Goal: Task Accomplishment & Management: Manage account settings

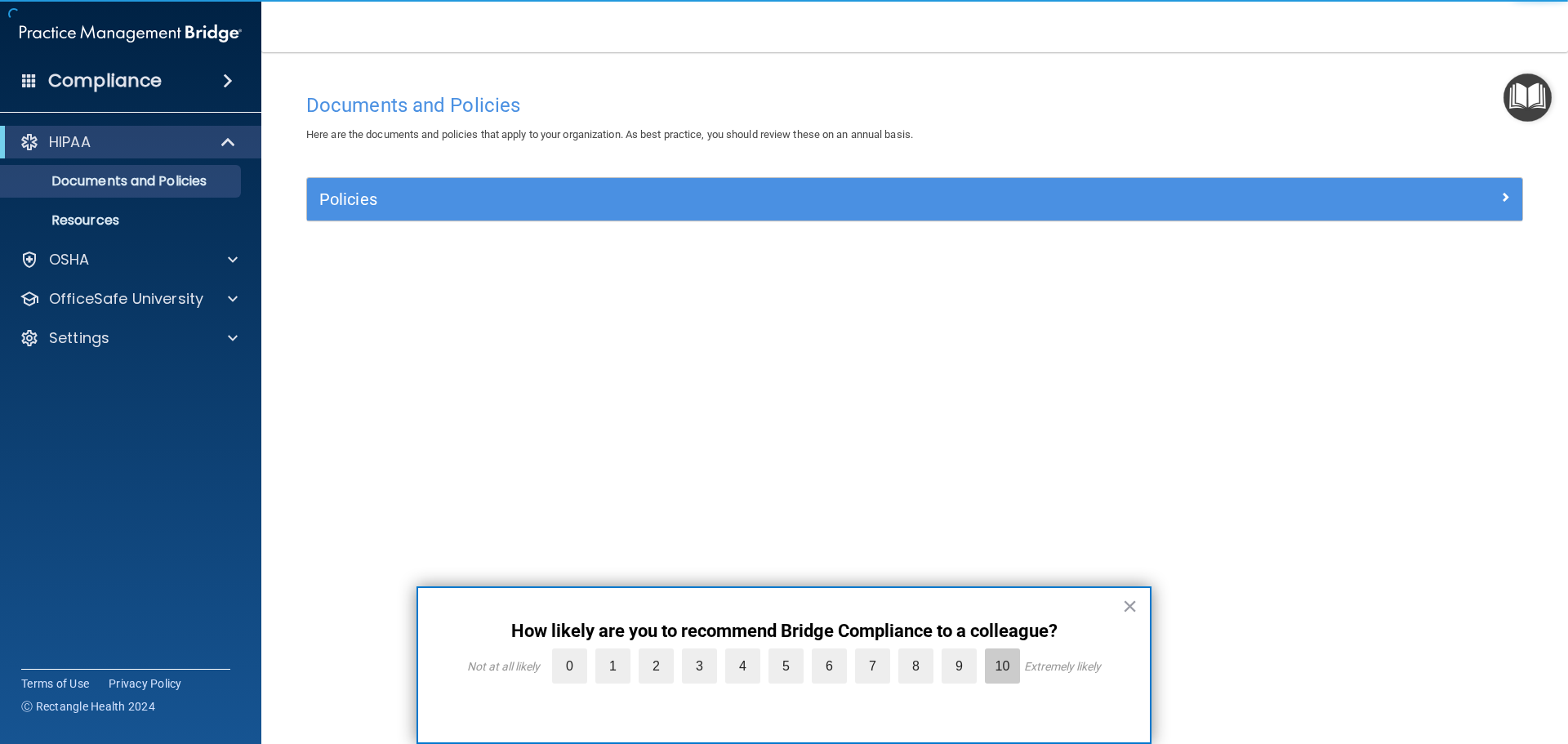
click at [995, 673] on label "10" at bounding box center [1003, 666] width 36 height 36
click at [964, 653] on input "10" at bounding box center [964, 653] width 0 height 0
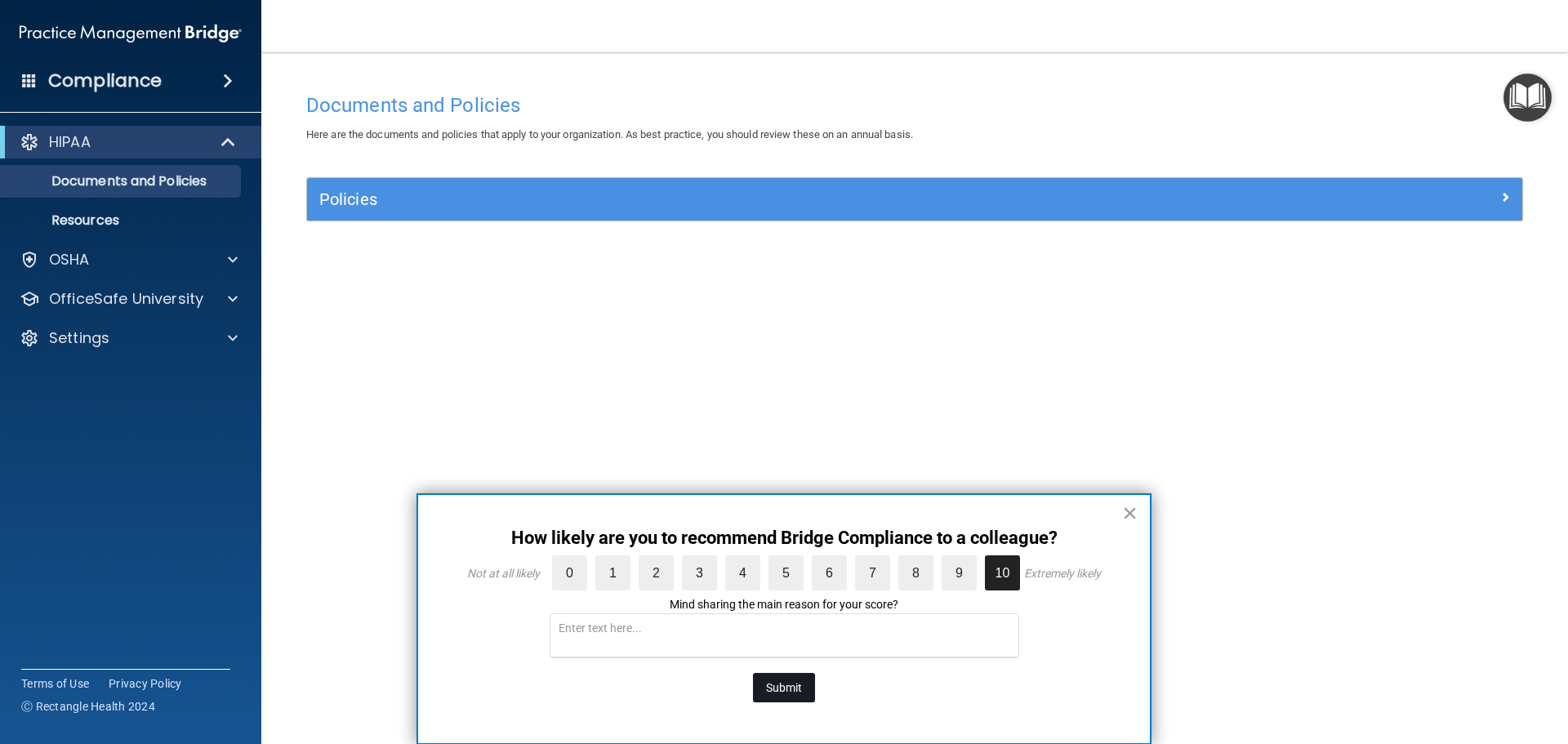
click at [785, 690] on button "Submit" at bounding box center [783, 688] width 62 height 30
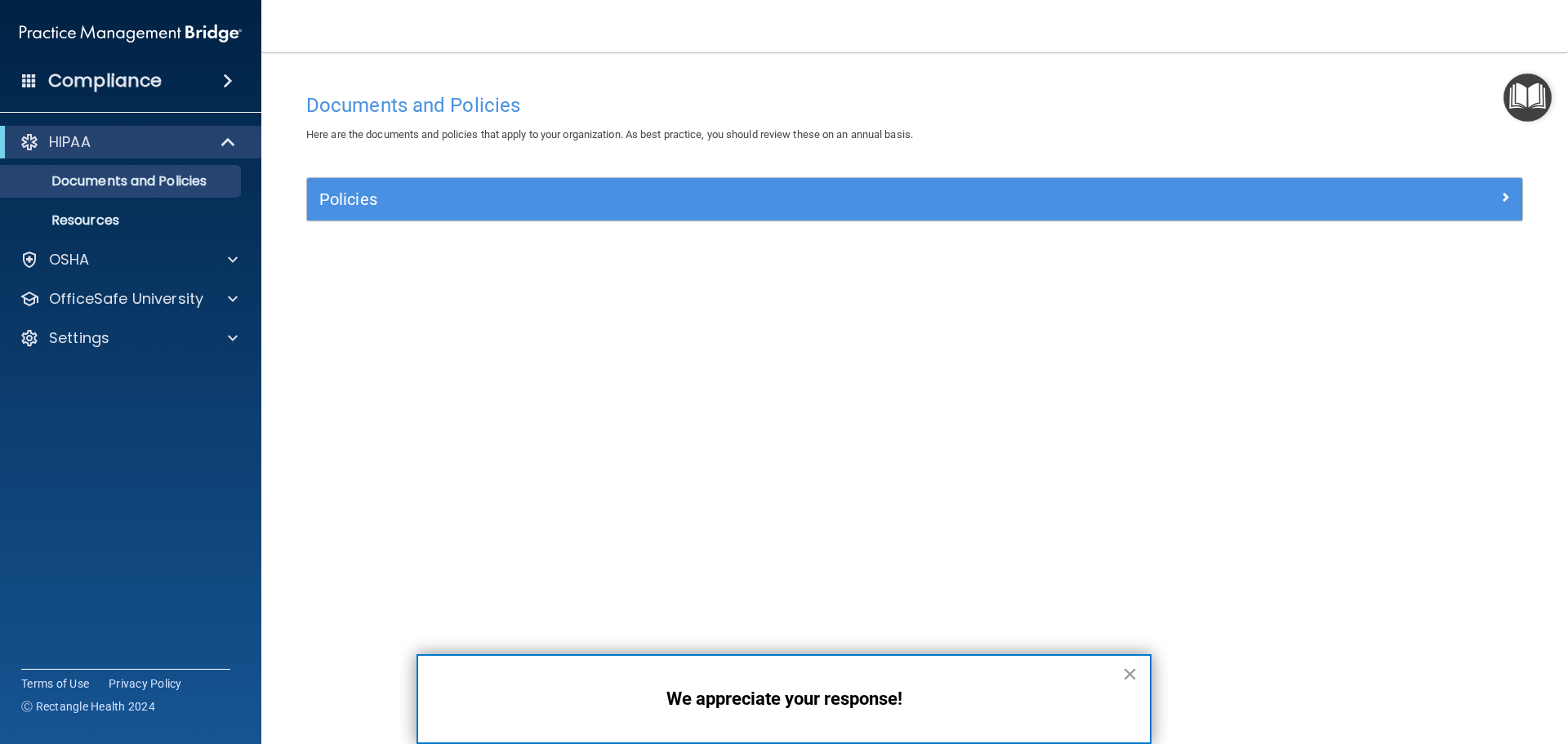
click at [1123, 677] on button "×" at bounding box center [1130, 674] width 16 height 26
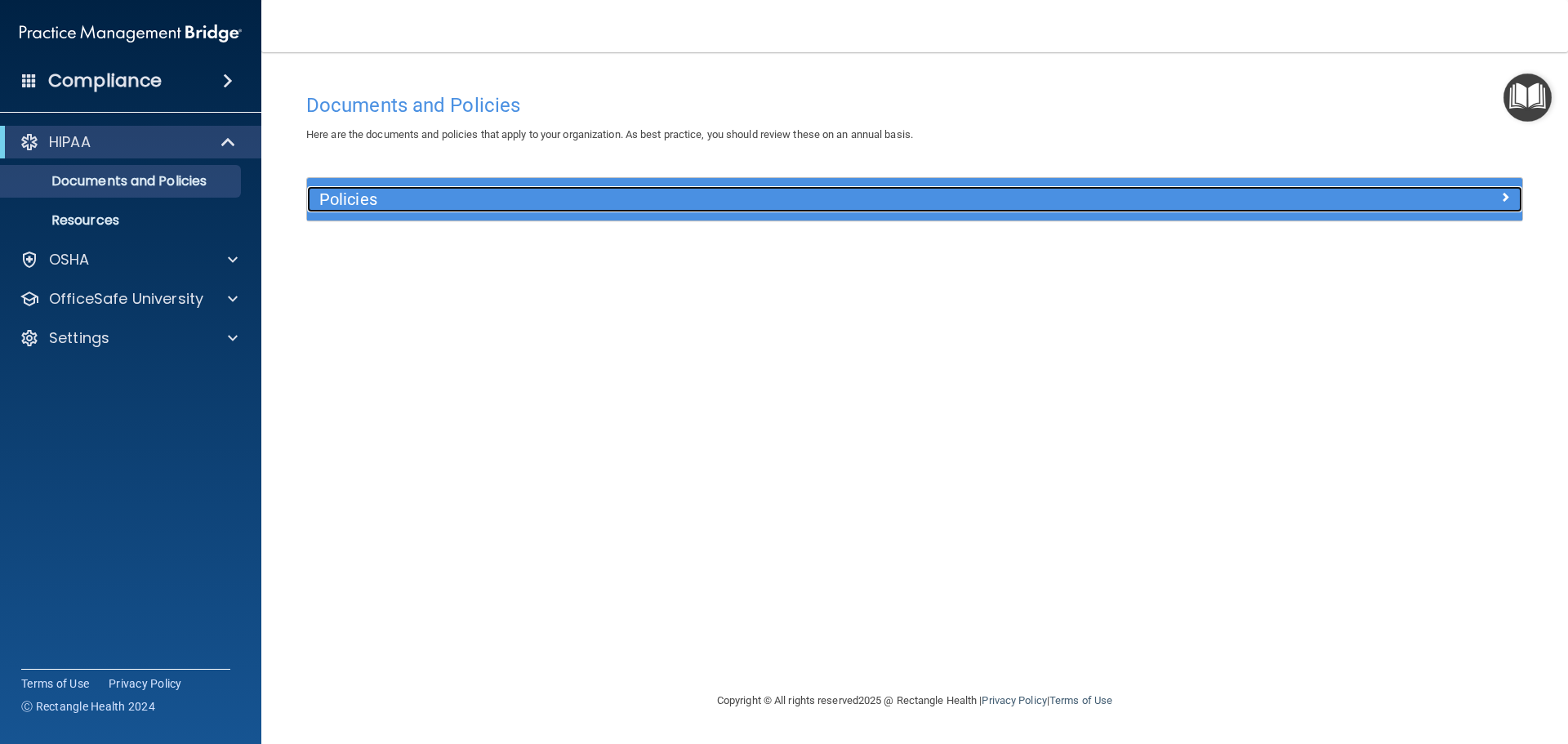
click at [373, 203] on h5 "Policies" at bounding box center [762, 199] width 887 height 18
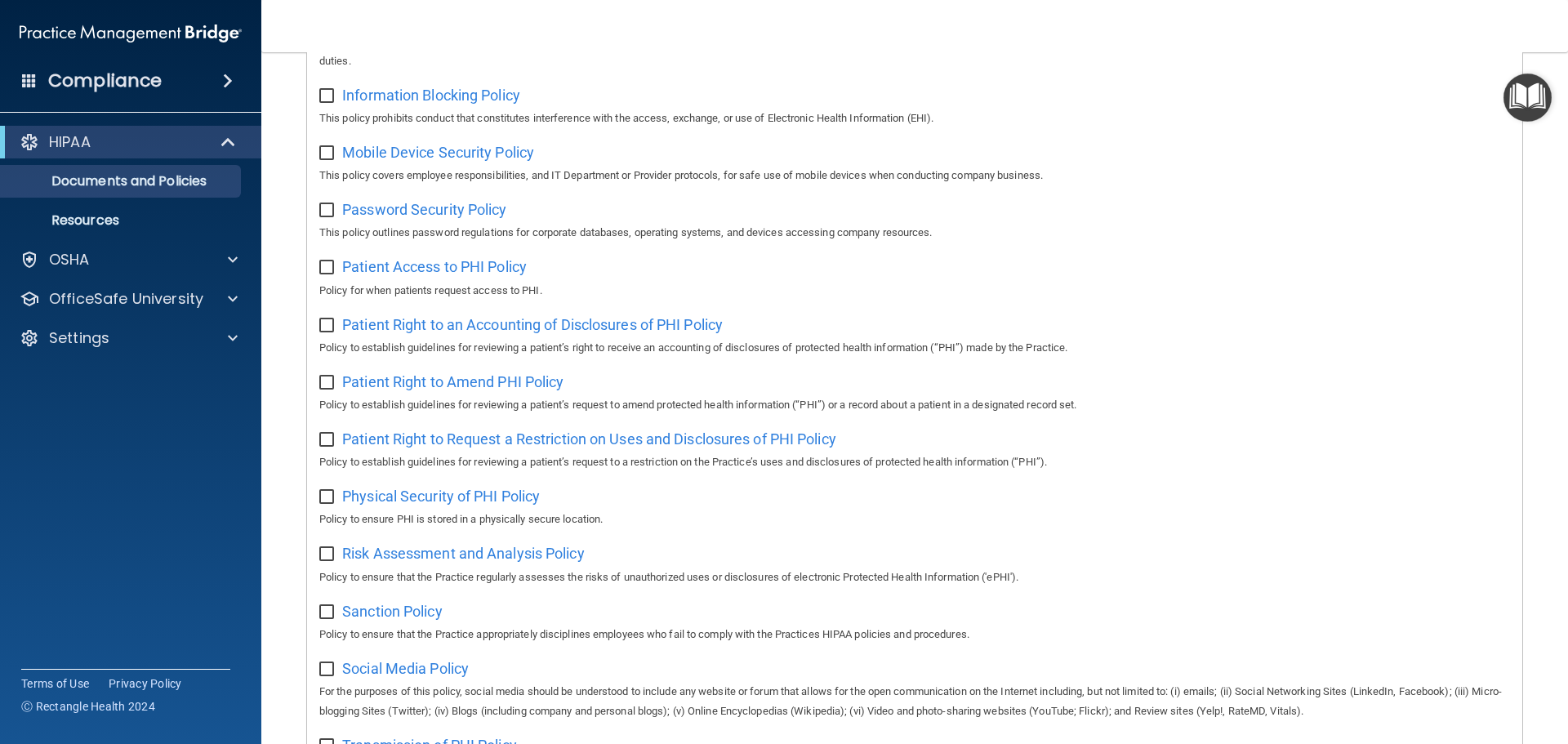
scroll to position [405, 0]
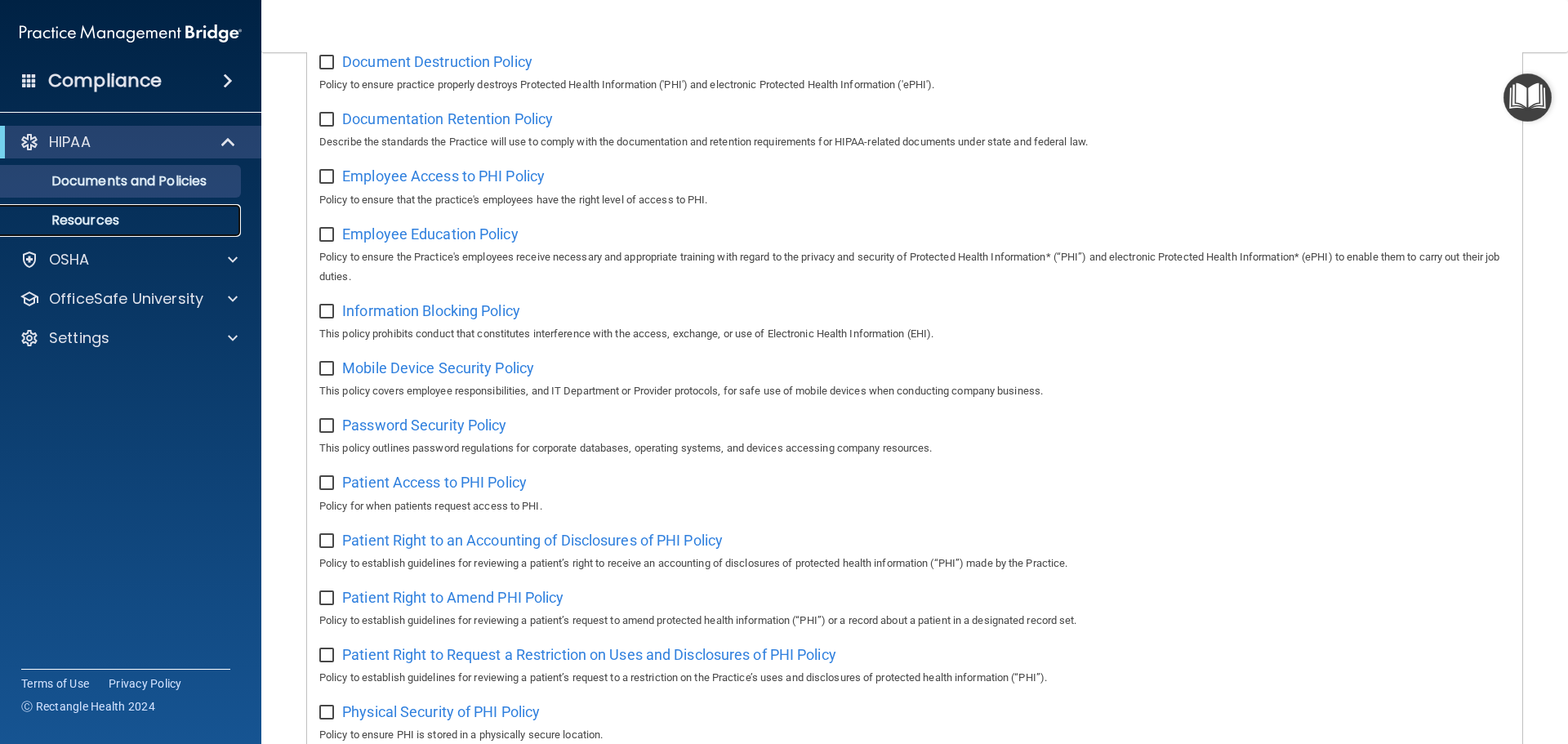
click at [142, 212] on p "Resources" at bounding box center [122, 220] width 223 height 17
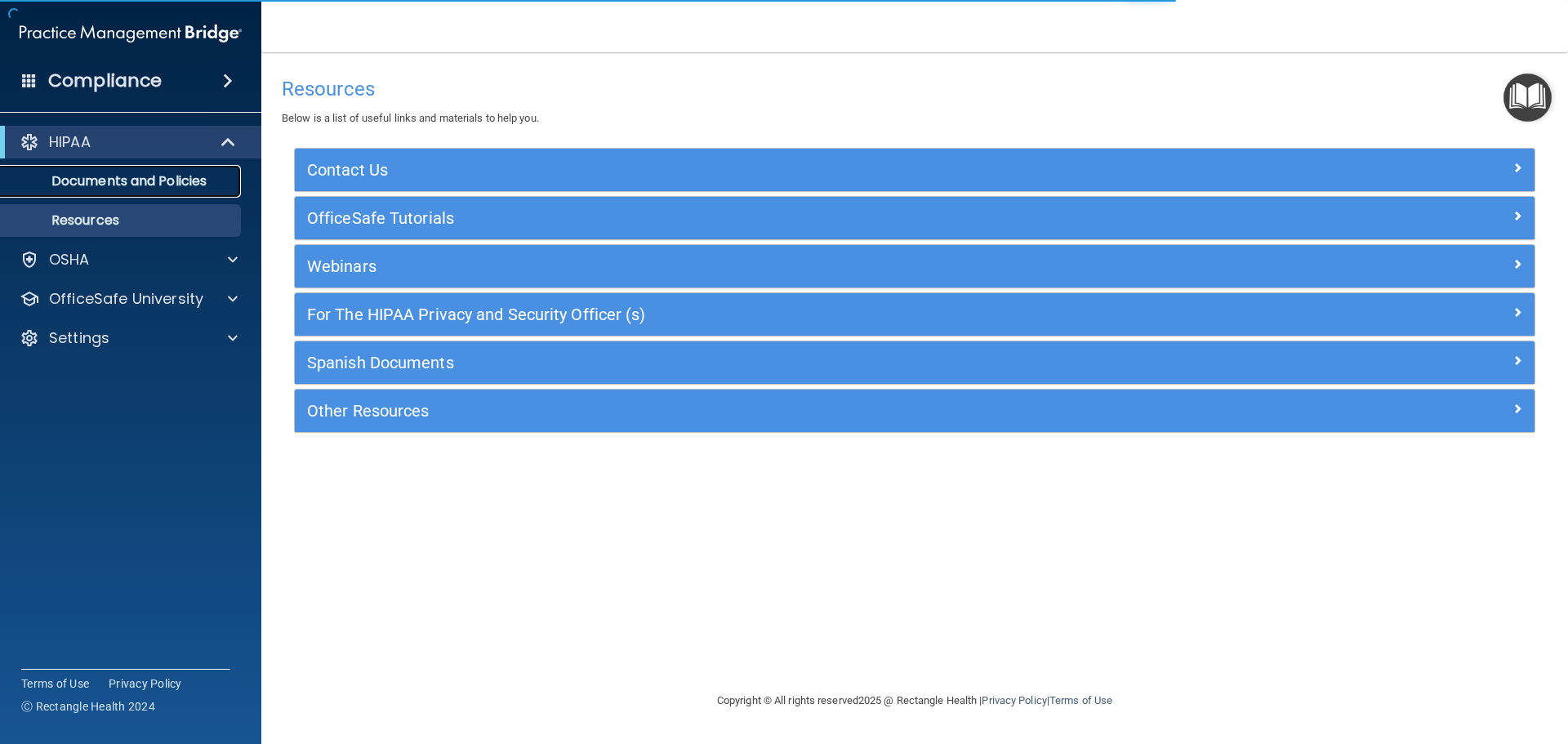
click at [144, 174] on p "Documents and Policies" at bounding box center [122, 182] width 223 height 17
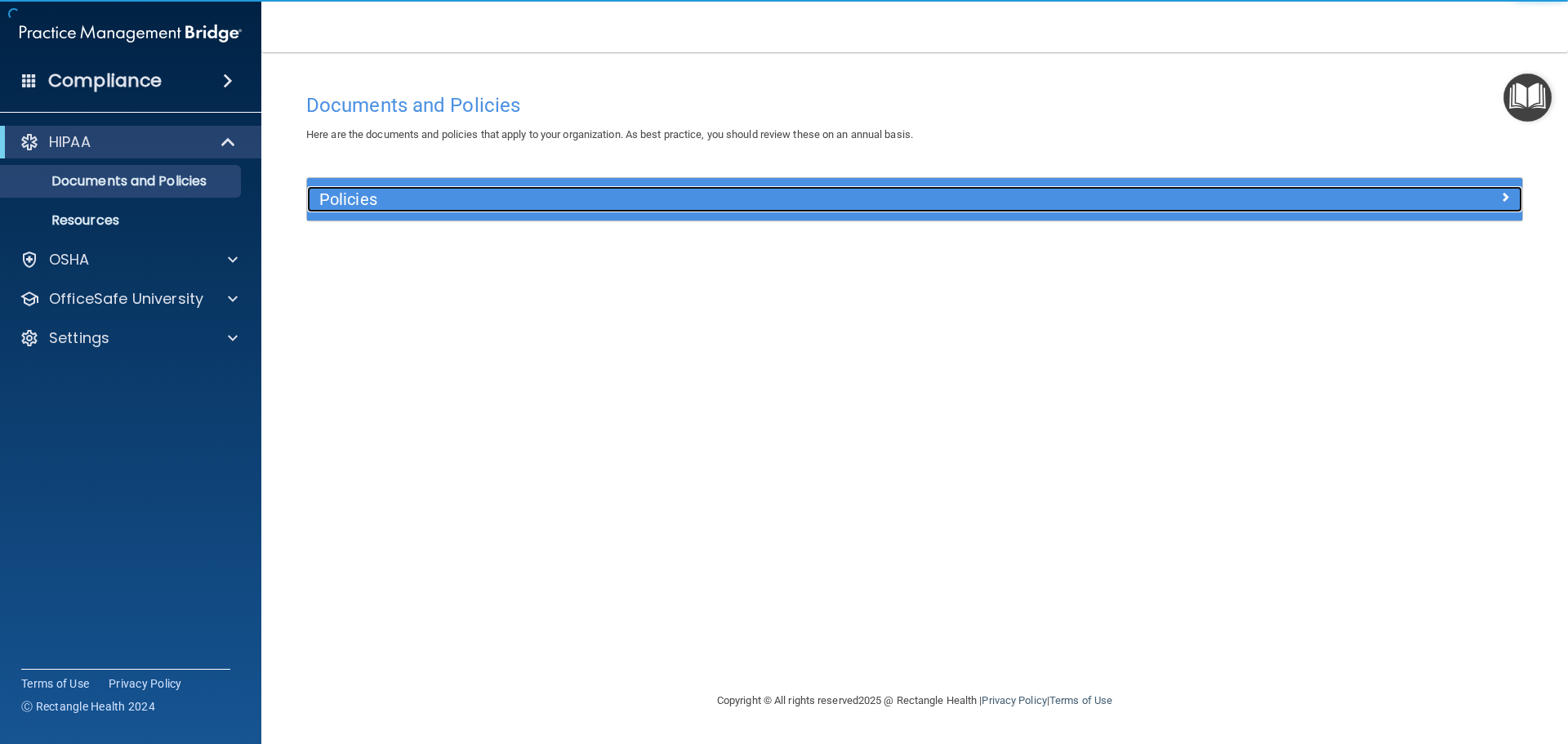
click at [516, 205] on h5 "Policies" at bounding box center [762, 199] width 887 height 18
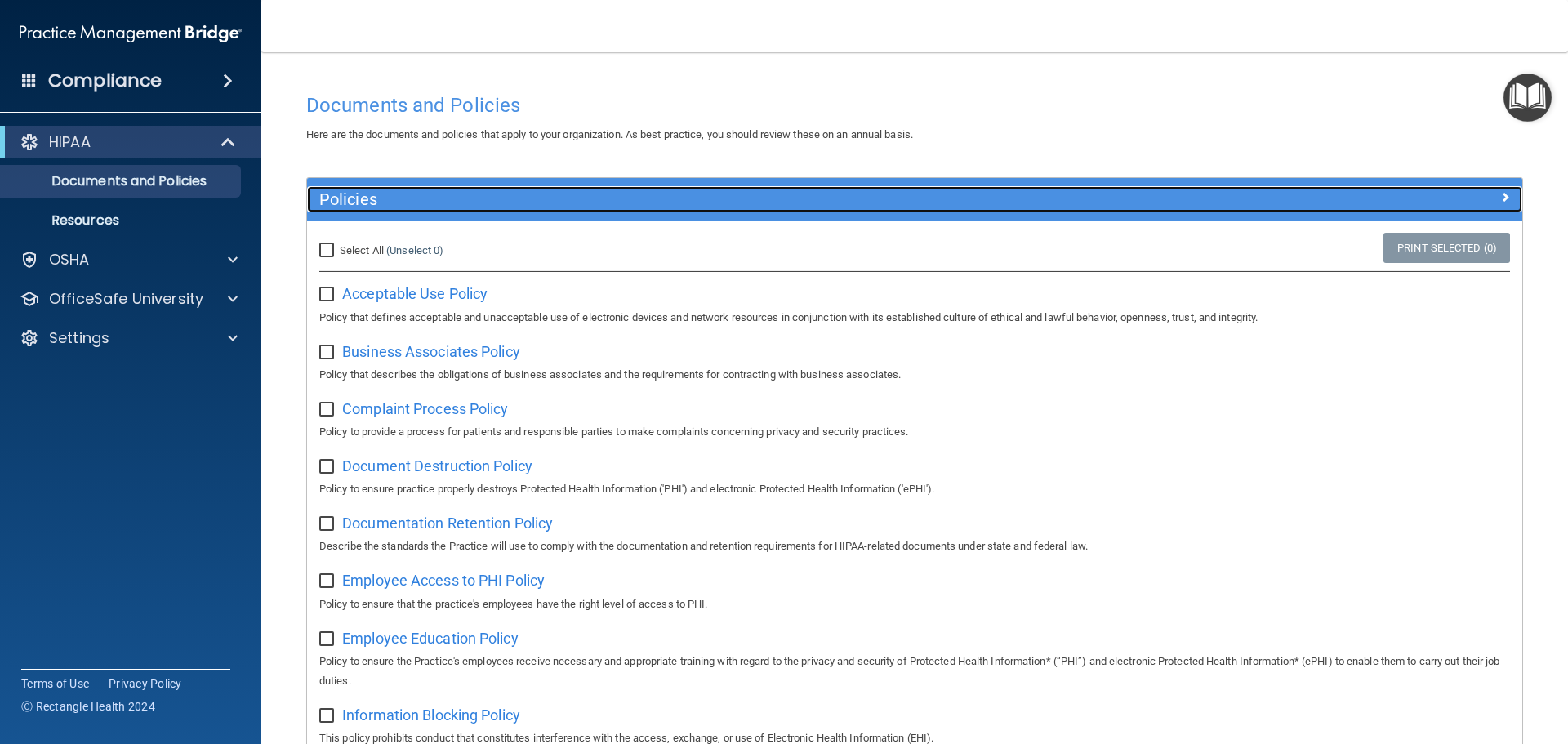
click at [516, 204] on h5 "Policies" at bounding box center [762, 199] width 887 height 18
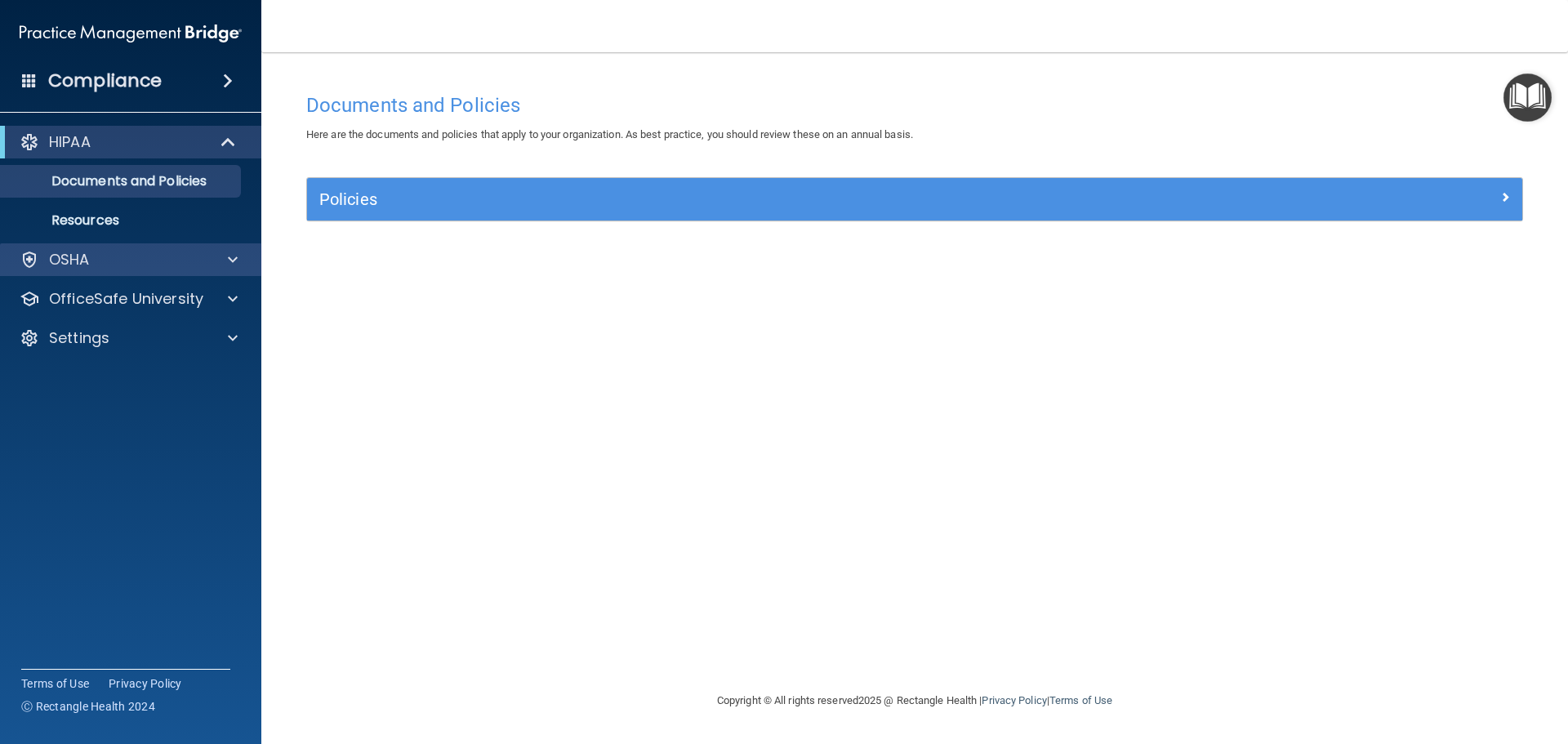
click at [132, 273] on div "OSHA" at bounding box center [131, 260] width 262 height 33
click at [240, 258] on div at bounding box center [230, 260] width 40 height 20
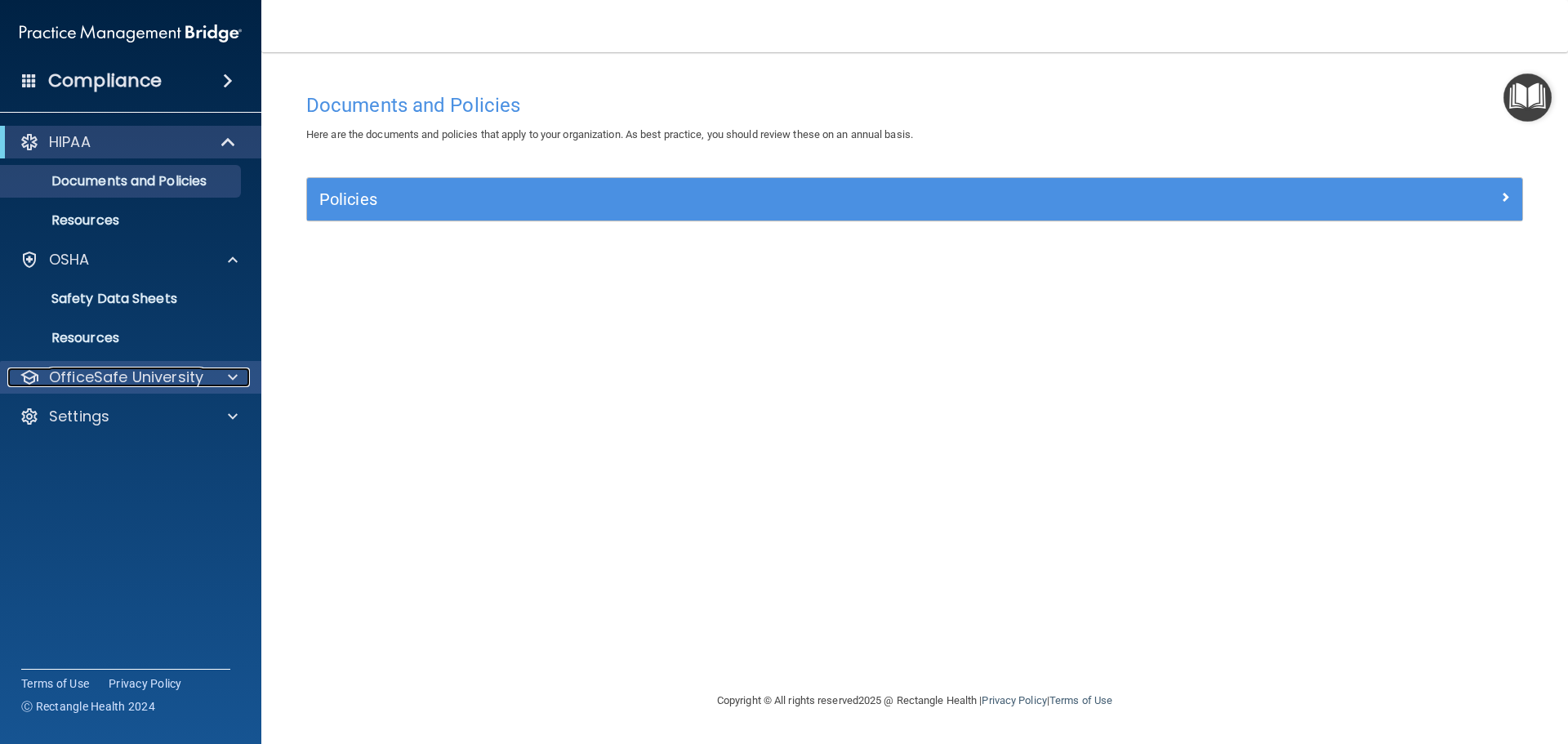
click at [228, 378] on span at bounding box center [233, 378] width 10 height 20
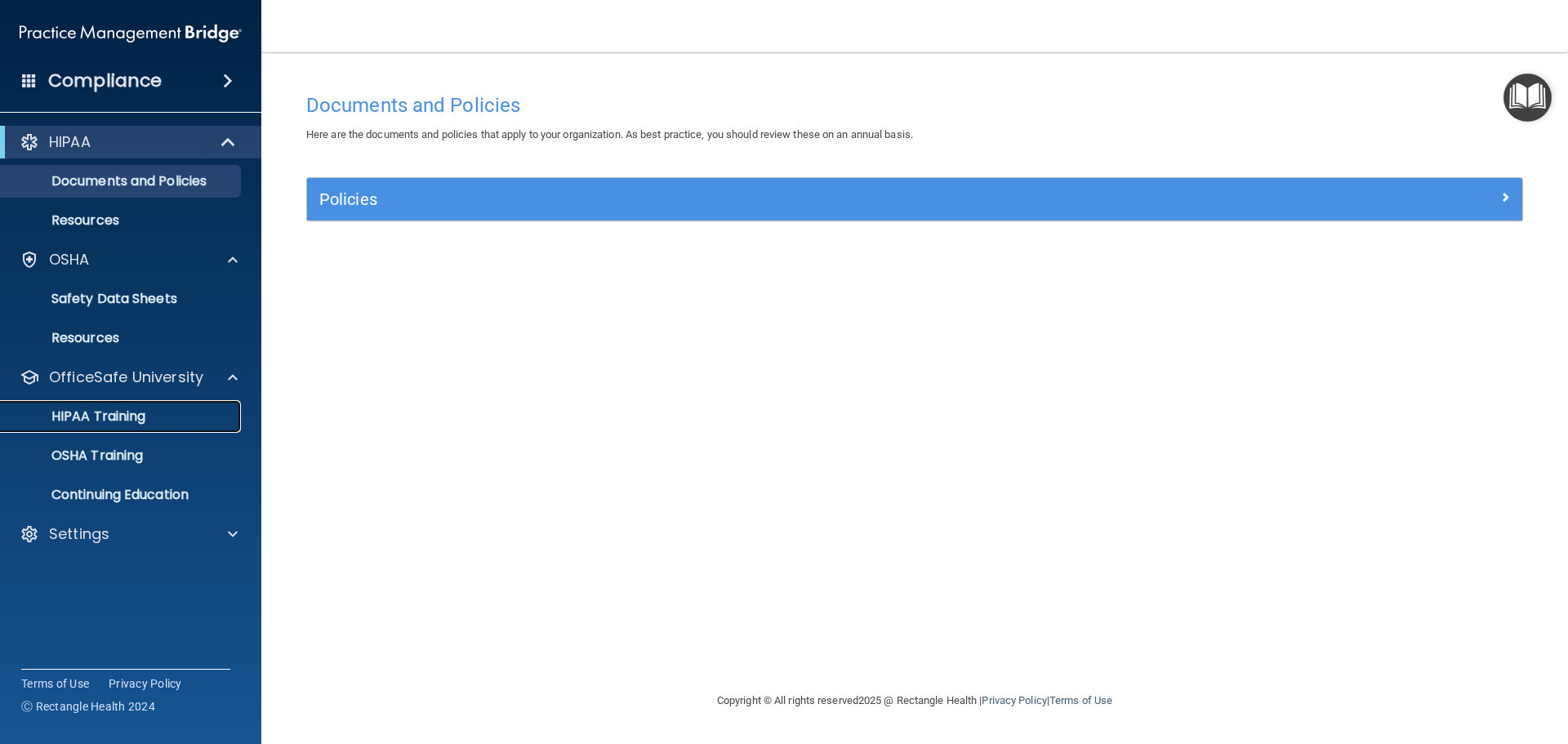
click at [219, 414] on div "HIPAA Training" at bounding box center [122, 416] width 223 height 17
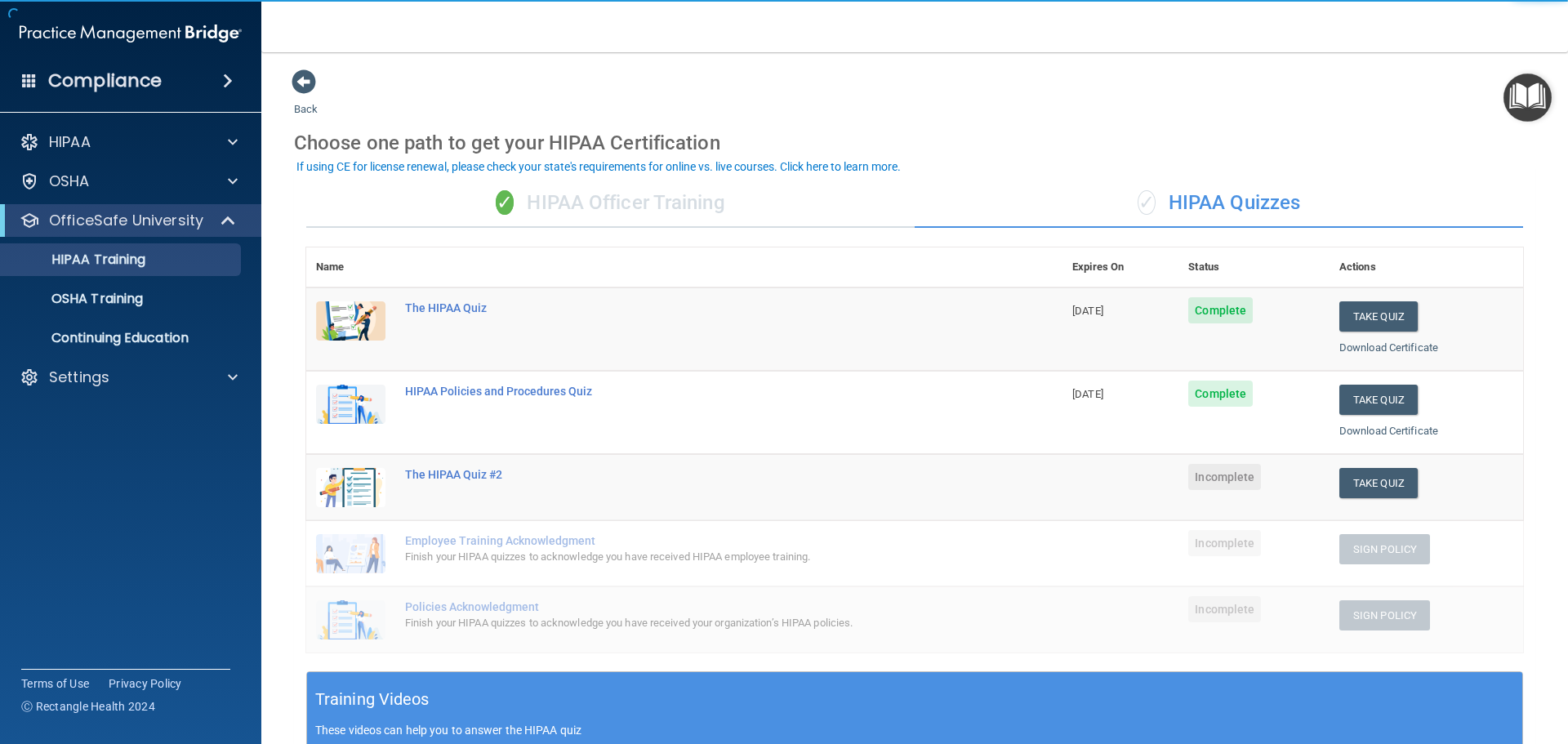
click at [629, 211] on div "✓ HIPAA Officer Training" at bounding box center [610, 203] width 608 height 49
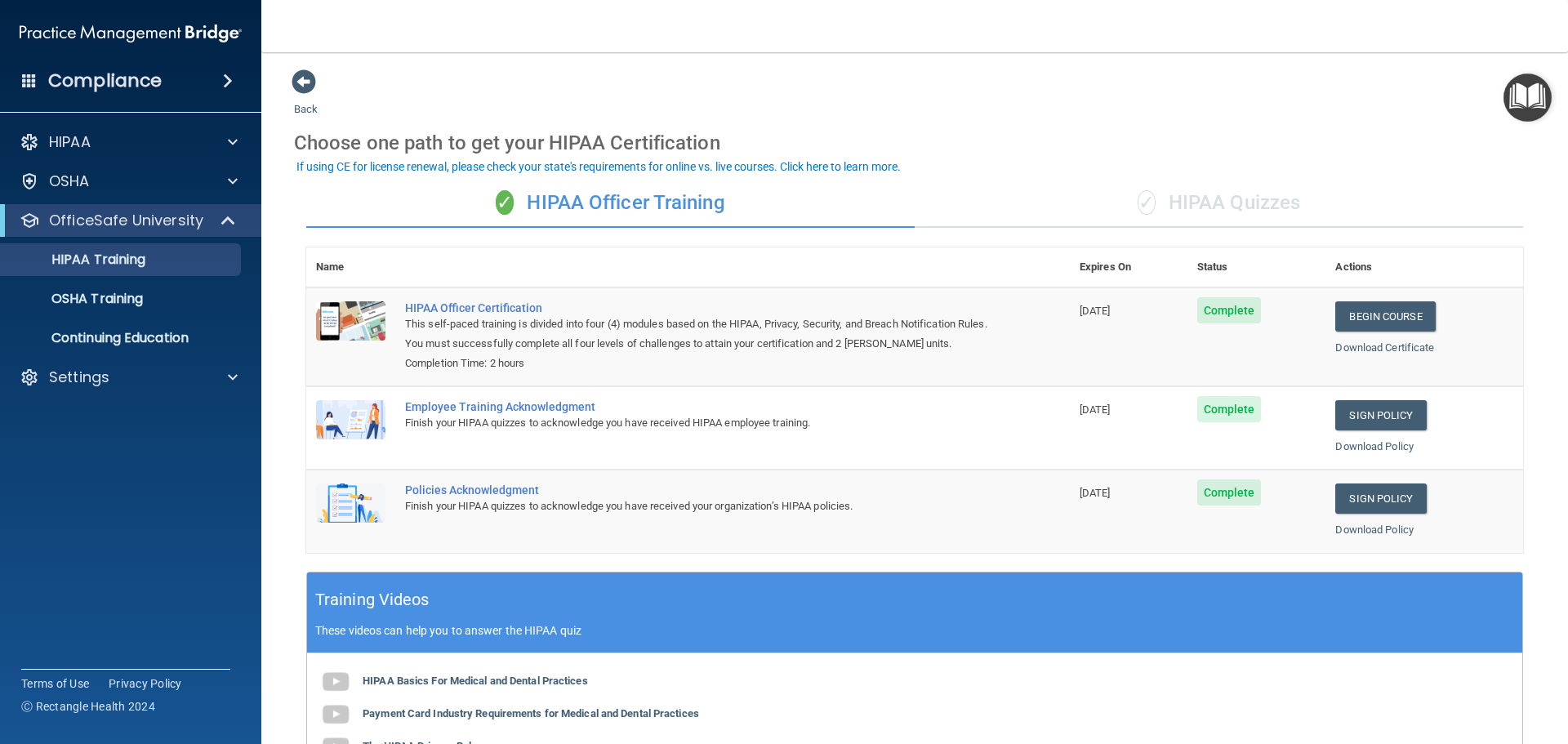
click at [1162, 190] on div "✓ HIPAA Quizzes" at bounding box center [1218, 203] width 608 height 49
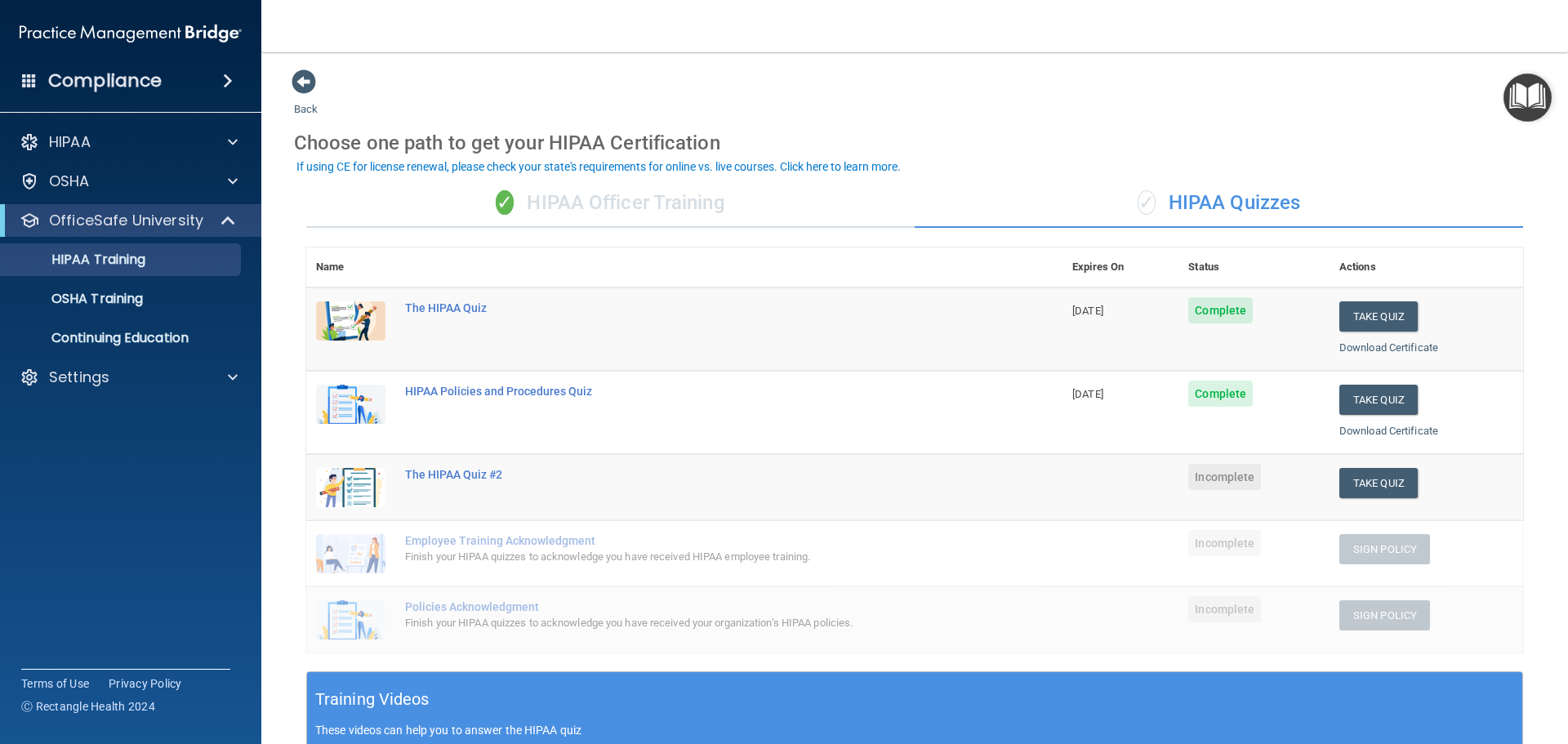
click at [587, 201] on div "✓ HIPAA Officer Training" at bounding box center [610, 203] width 608 height 49
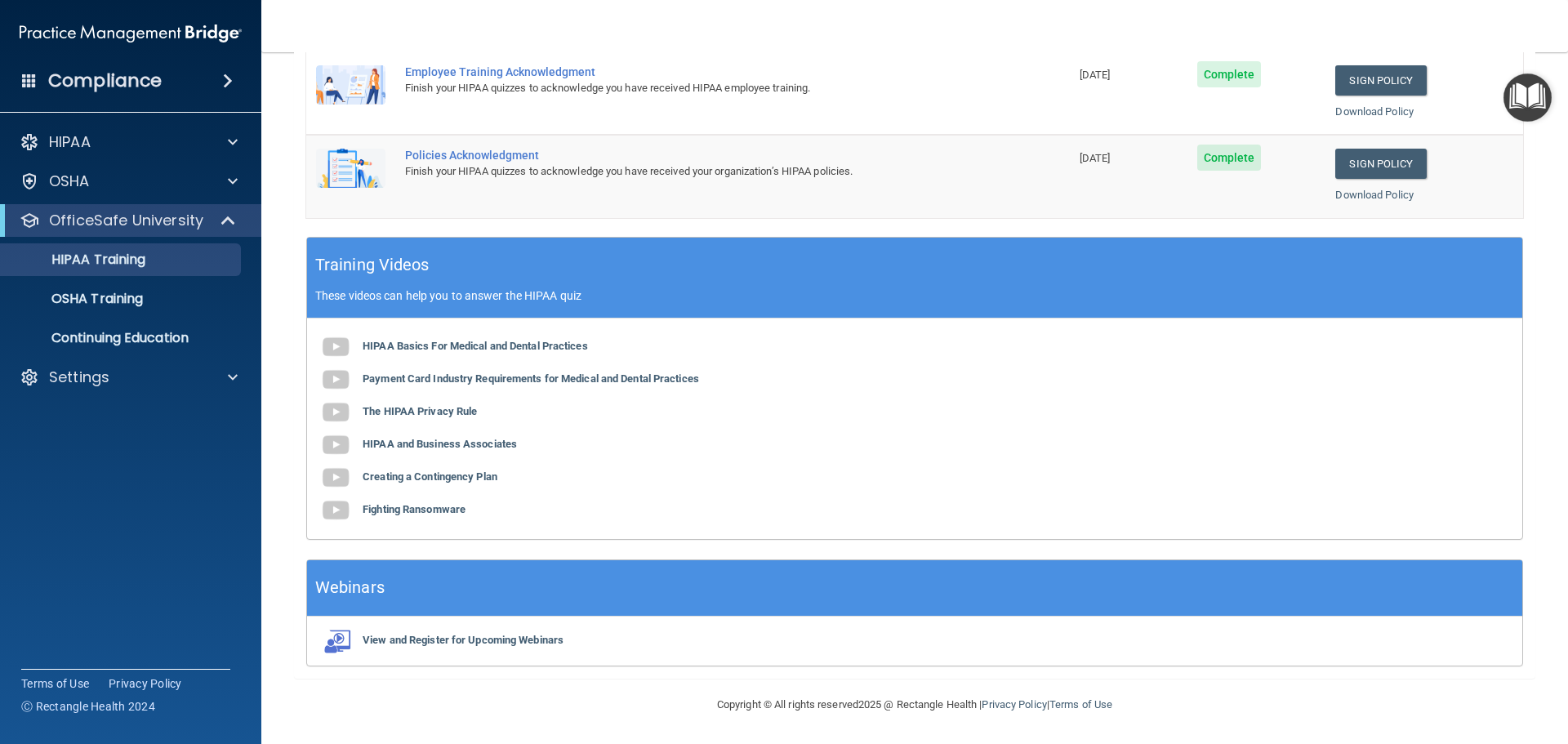
scroll to position [335, 0]
click at [138, 392] on div "Settings" at bounding box center [131, 377] width 262 height 33
click at [233, 371] on span at bounding box center [233, 378] width 10 height 20
click at [178, 420] on p "My Account" at bounding box center [122, 416] width 223 height 17
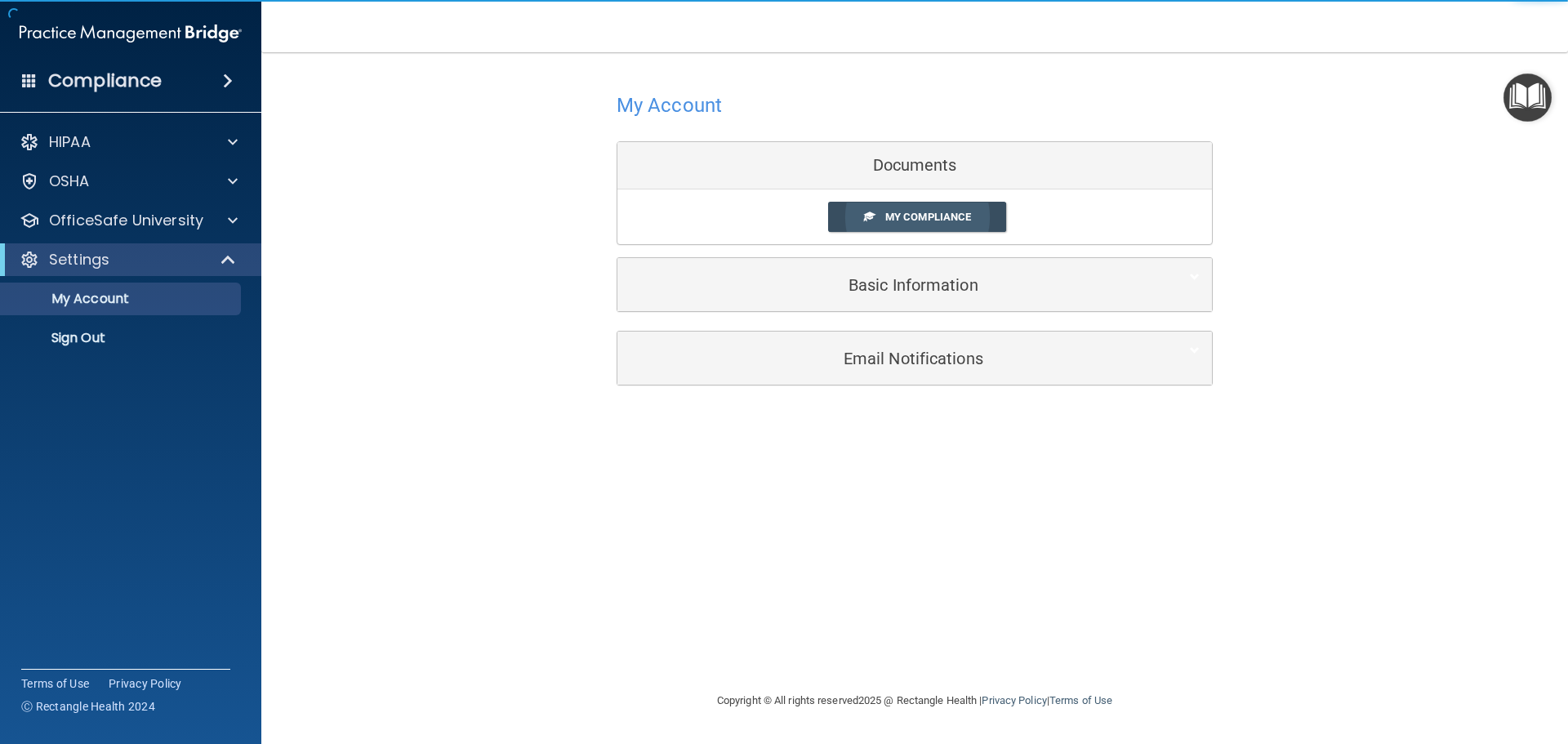
click at [940, 217] on span "My Compliance" at bounding box center [928, 217] width 86 height 12
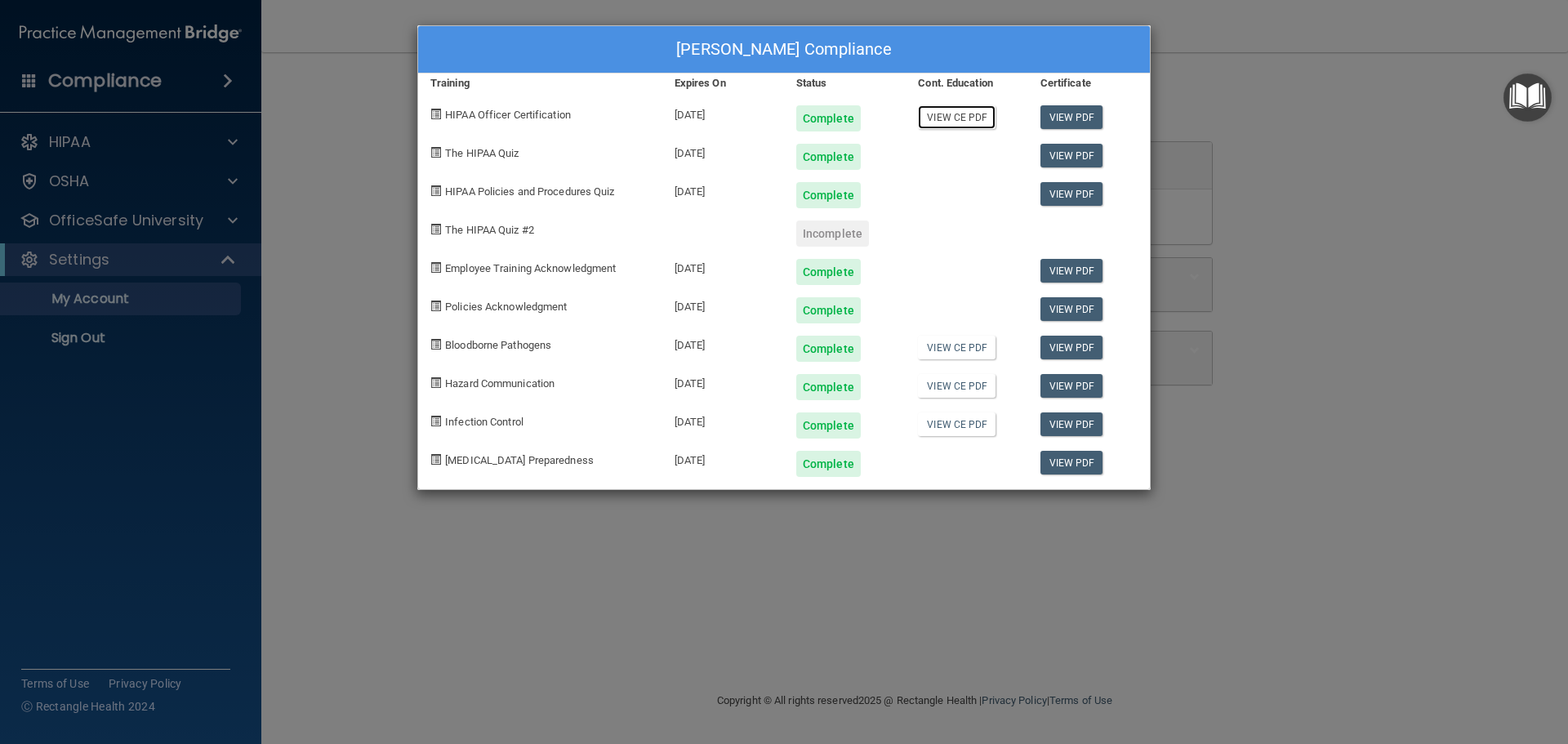
click at [971, 122] on link "View CE PDF" at bounding box center [957, 117] width 78 height 24
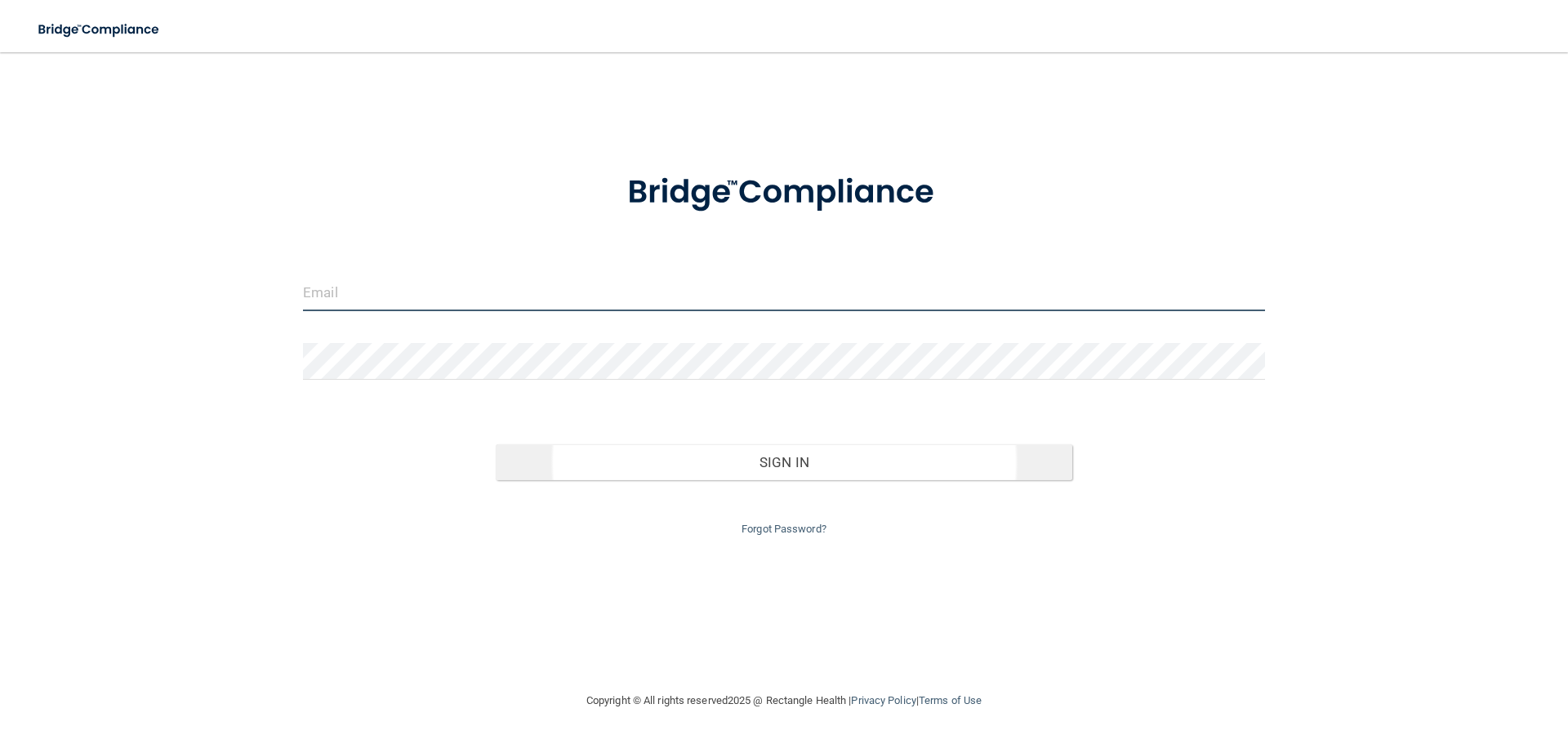
type input "[EMAIL_ADDRESS][PERSON_NAME][DOMAIN_NAME]"
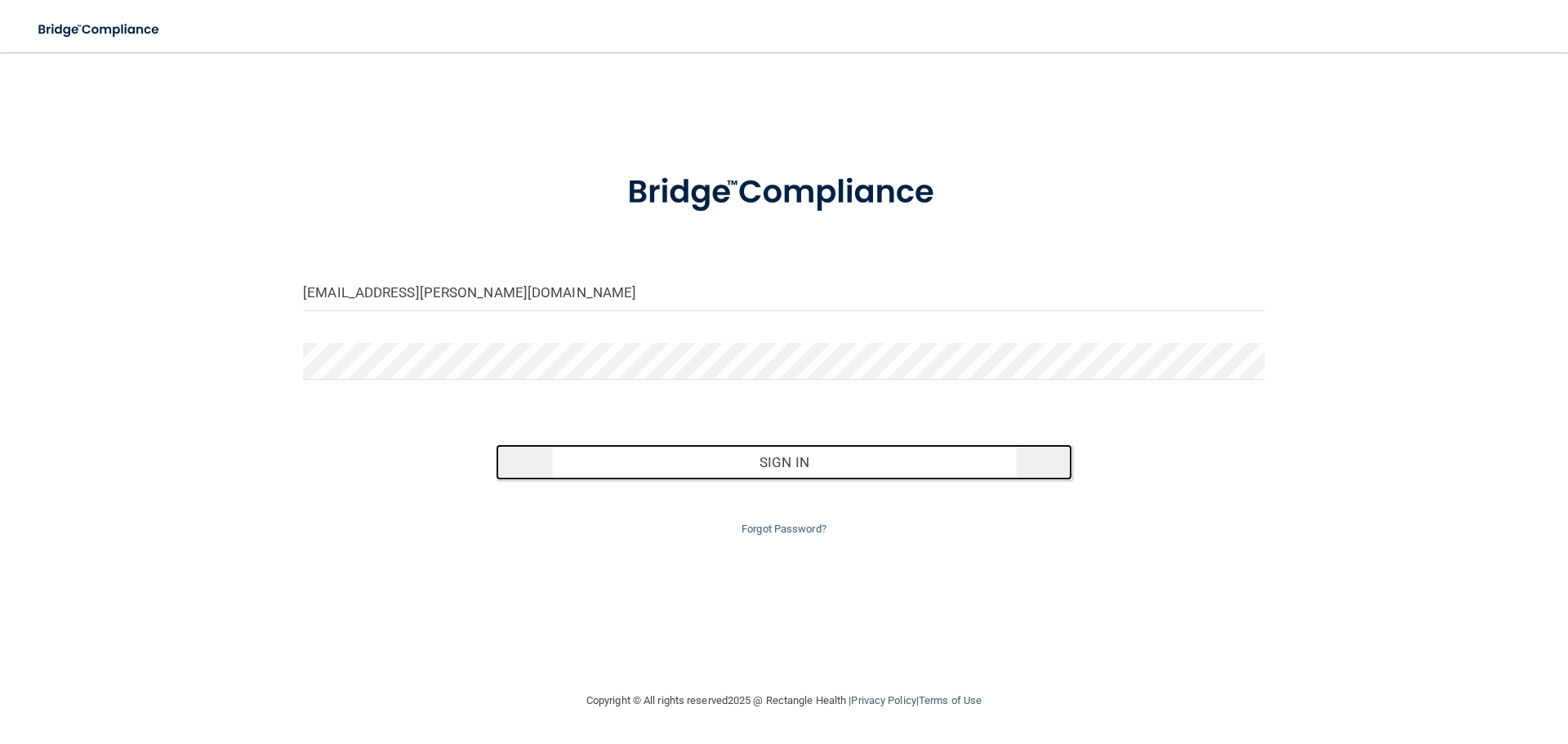
click at [731, 458] on button "Sign In" at bounding box center [784, 462] width 577 height 36
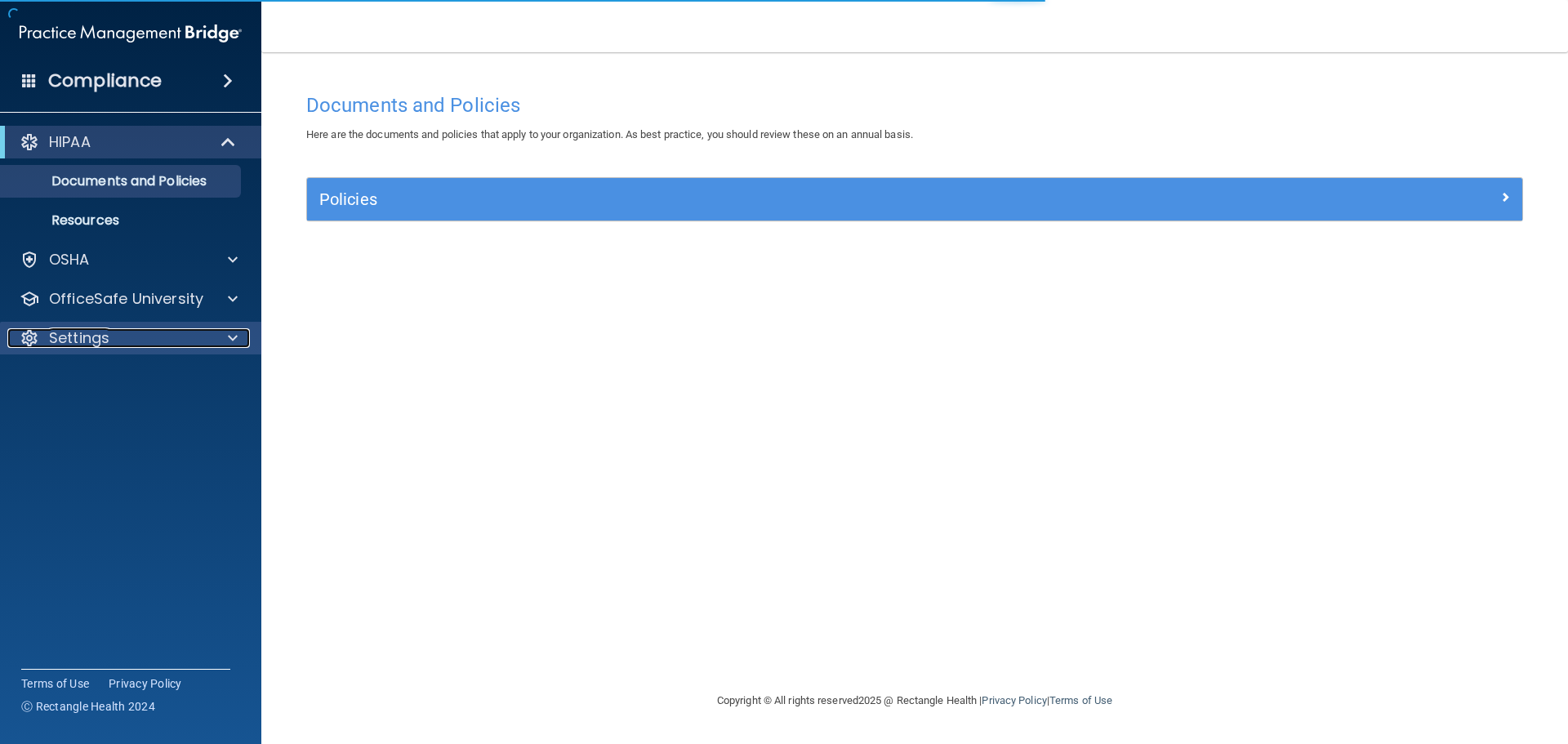
click at [94, 338] on p "Settings" at bounding box center [79, 338] width 60 height 20
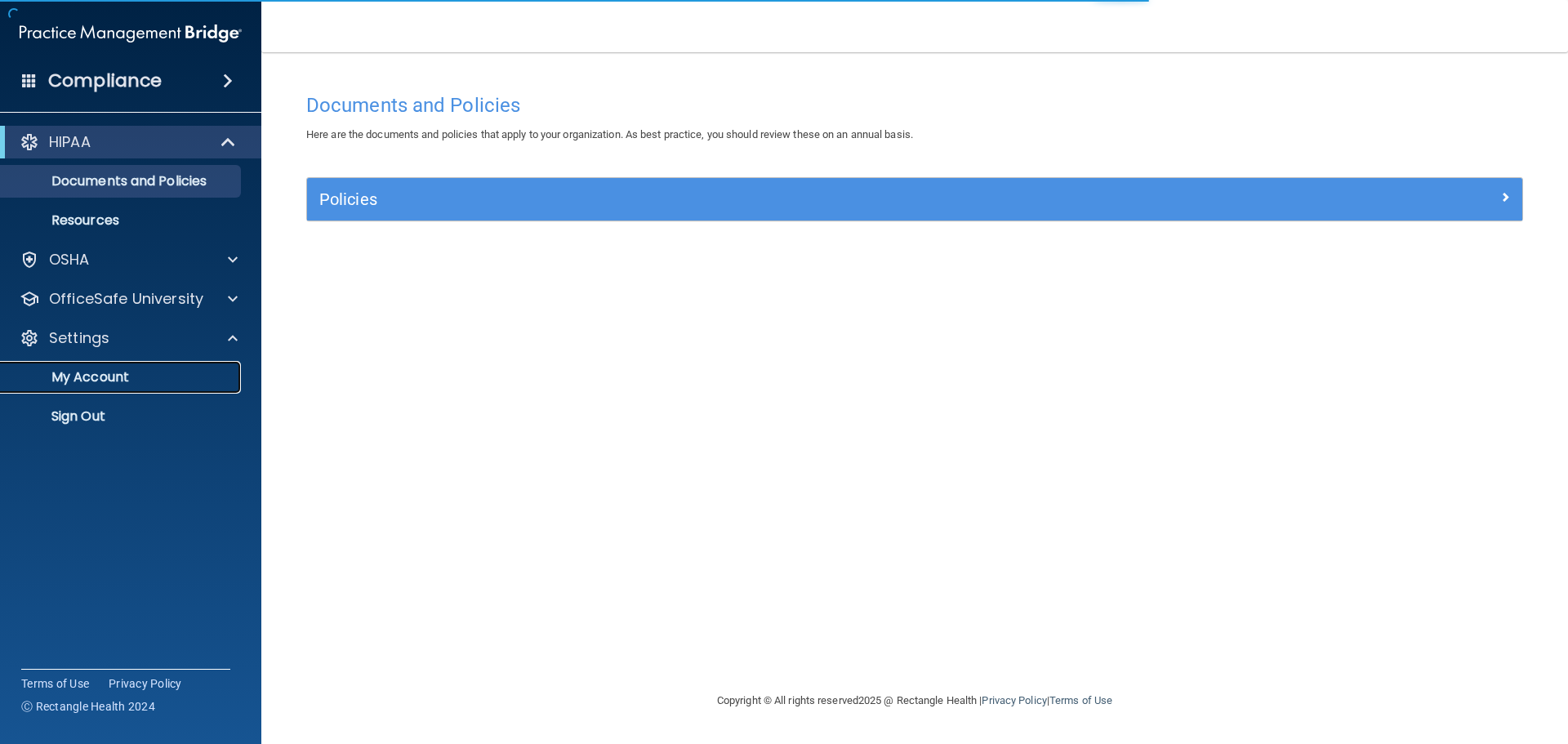
click at [82, 385] on p "My Account" at bounding box center [122, 377] width 223 height 17
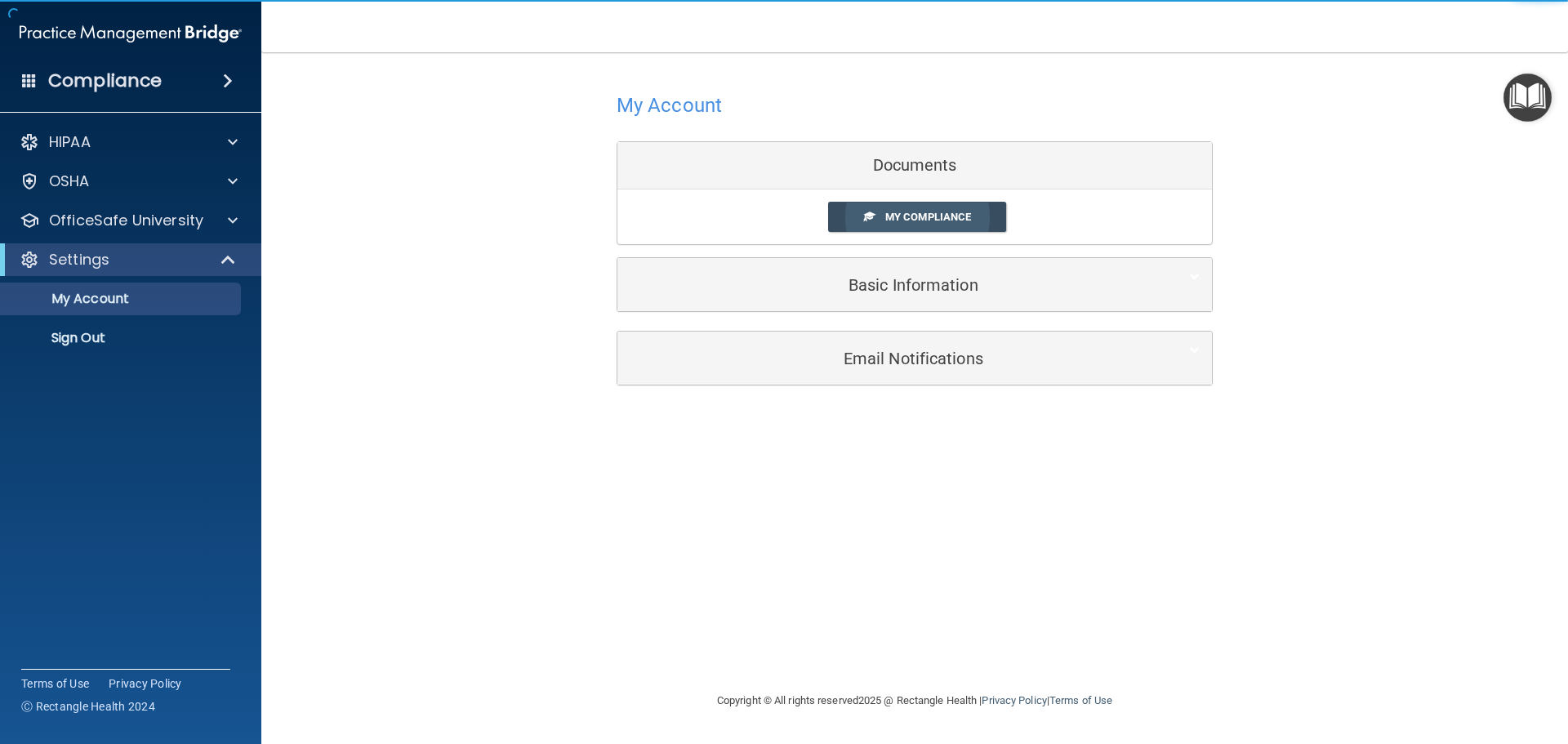
click at [946, 214] on span "My Compliance" at bounding box center [928, 217] width 86 height 12
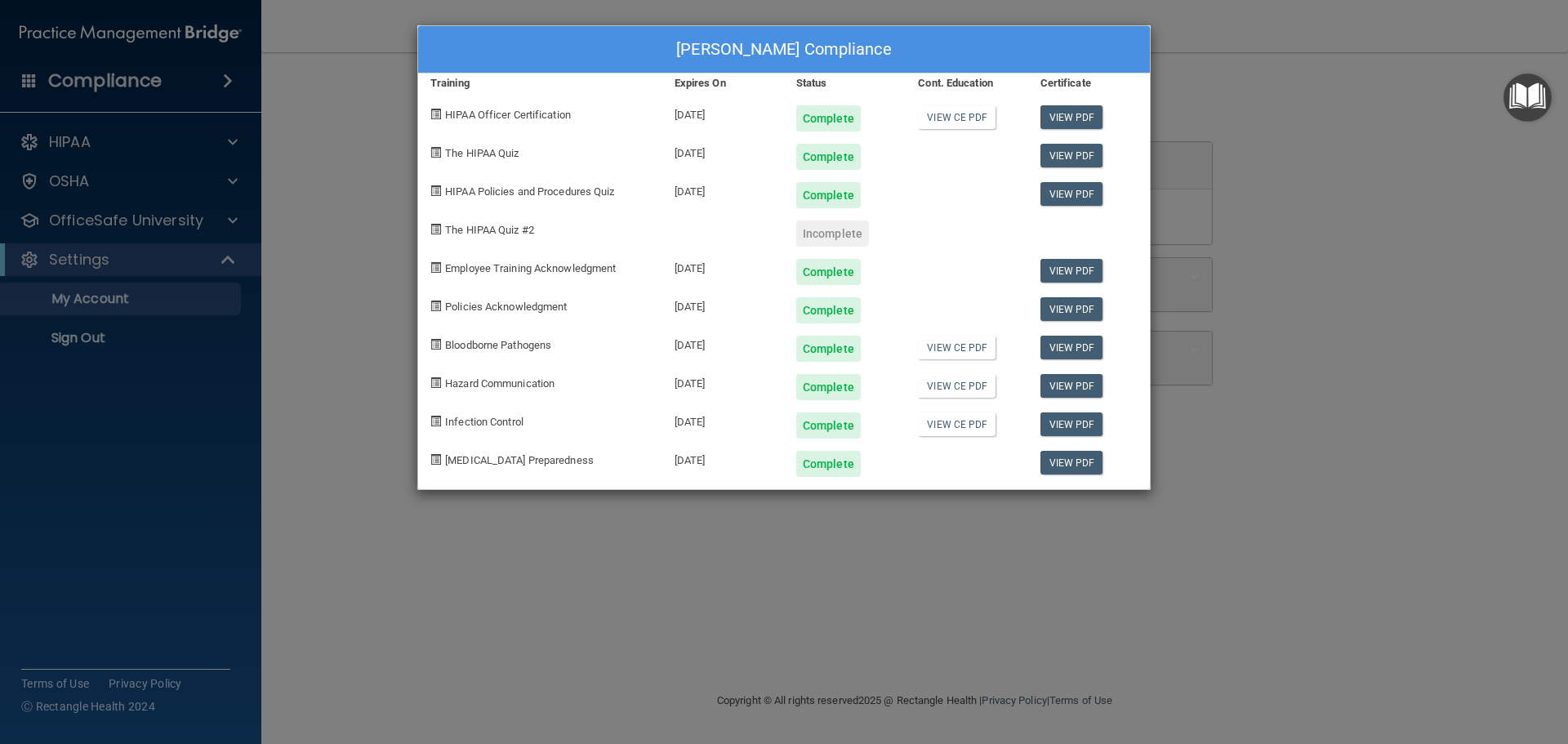
click at [1317, 280] on div "[PERSON_NAME] Compliance Training Expires On Status Cont. Education Certificate…" at bounding box center [784, 372] width 1568 height 744
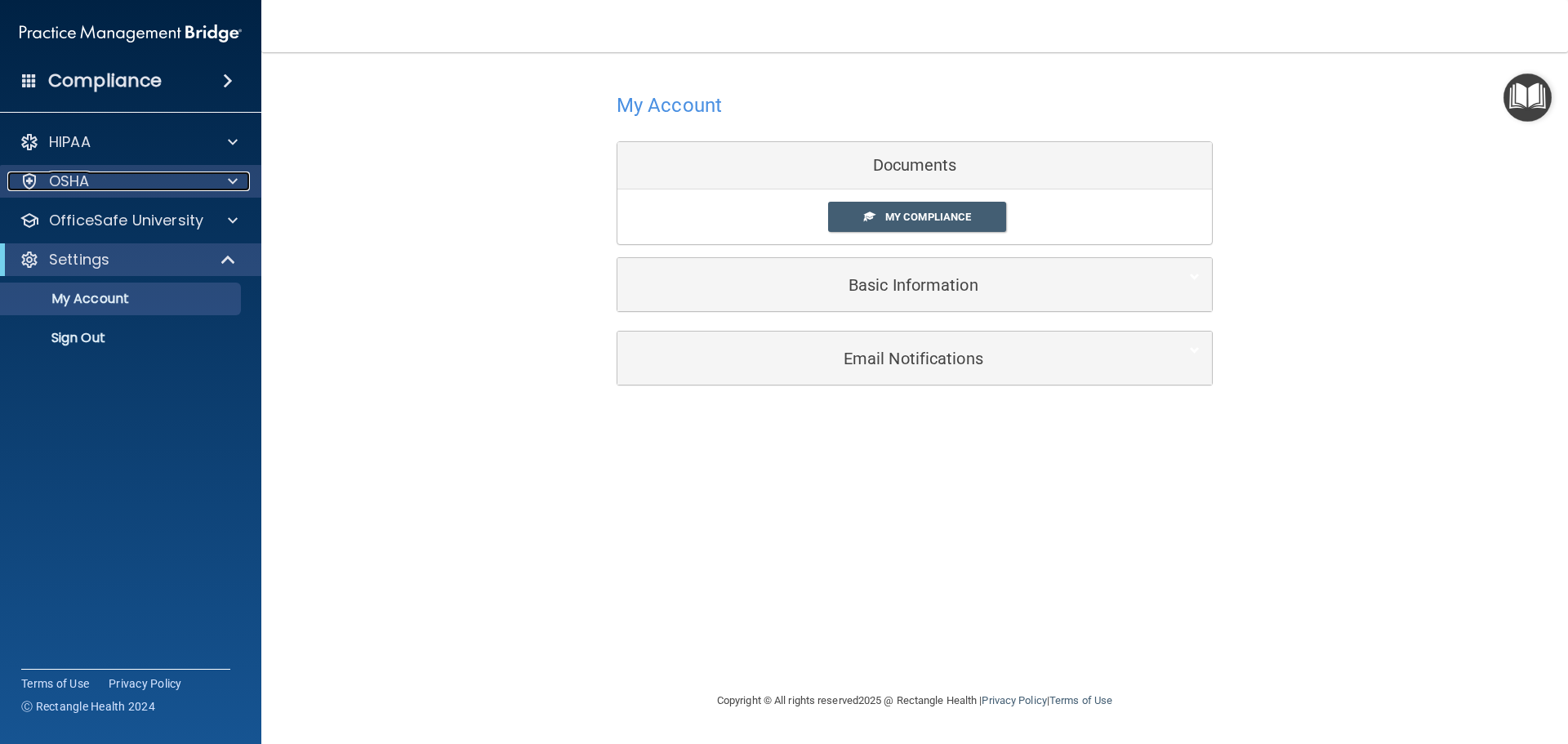
click at [121, 186] on div "OSHA" at bounding box center [107, 182] width 202 height 20
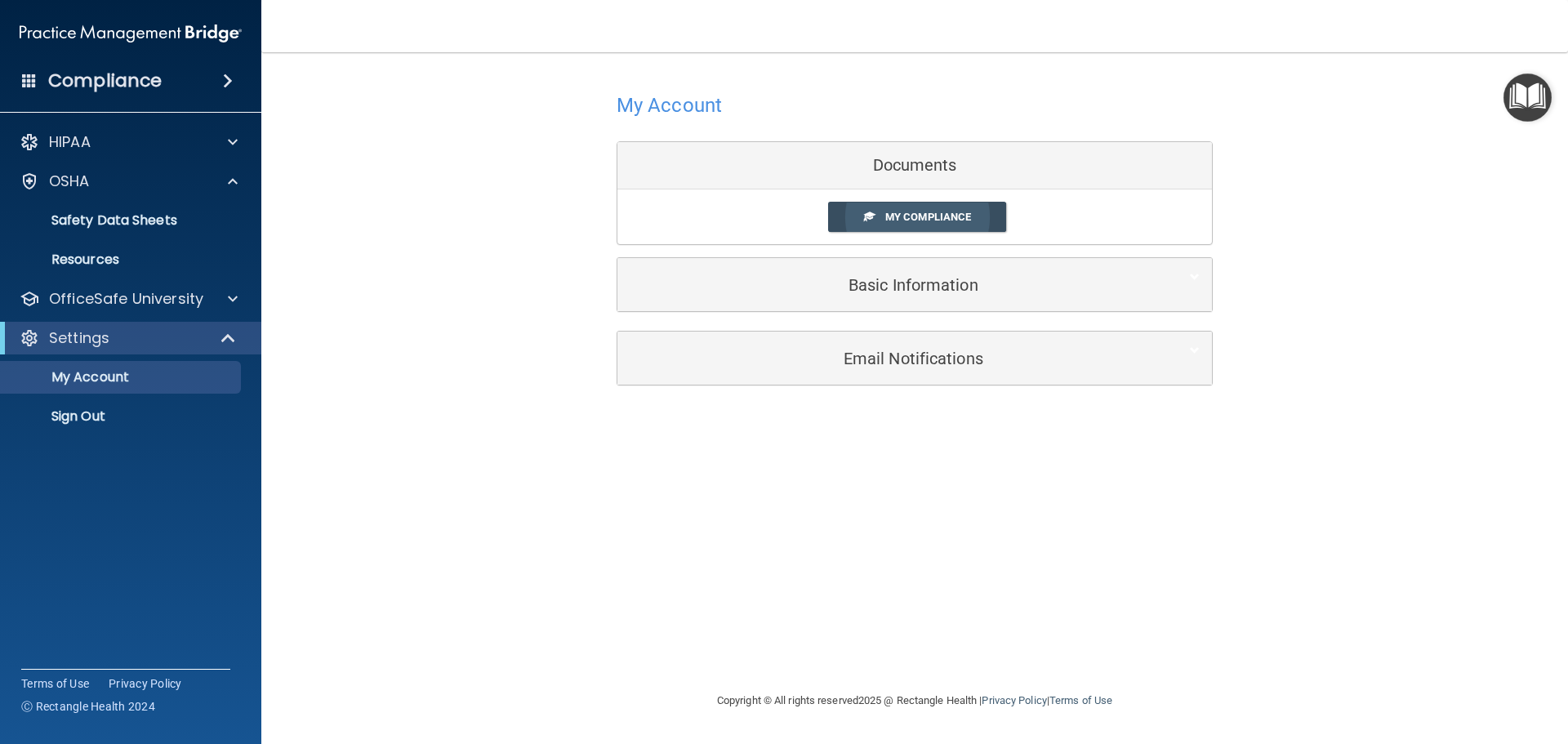
click at [939, 208] on link "My Compliance" at bounding box center [917, 217] width 178 height 31
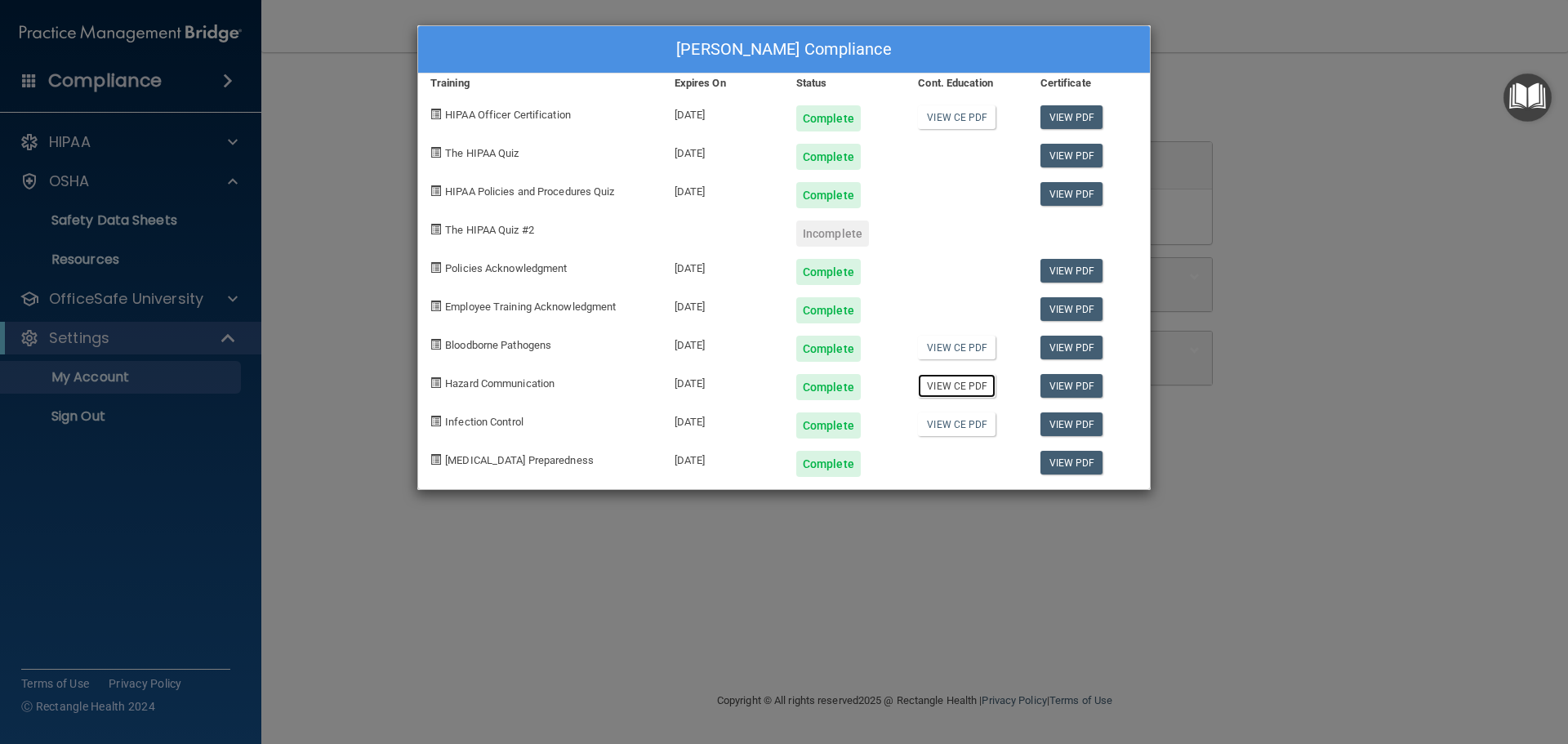
click at [962, 389] on link "View CE PDF" at bounding box center [957, 386] width 78 height 24
click at [952, 423] on link "View CE PDF" at bounding box center [957, 424] width 78 height 24
click at [895, 562] on div "[PERSON_NAME] Compliance Training Expires On Status Cont. Education Certificate…" at bounding box center [784, 372] width 1568 height 744
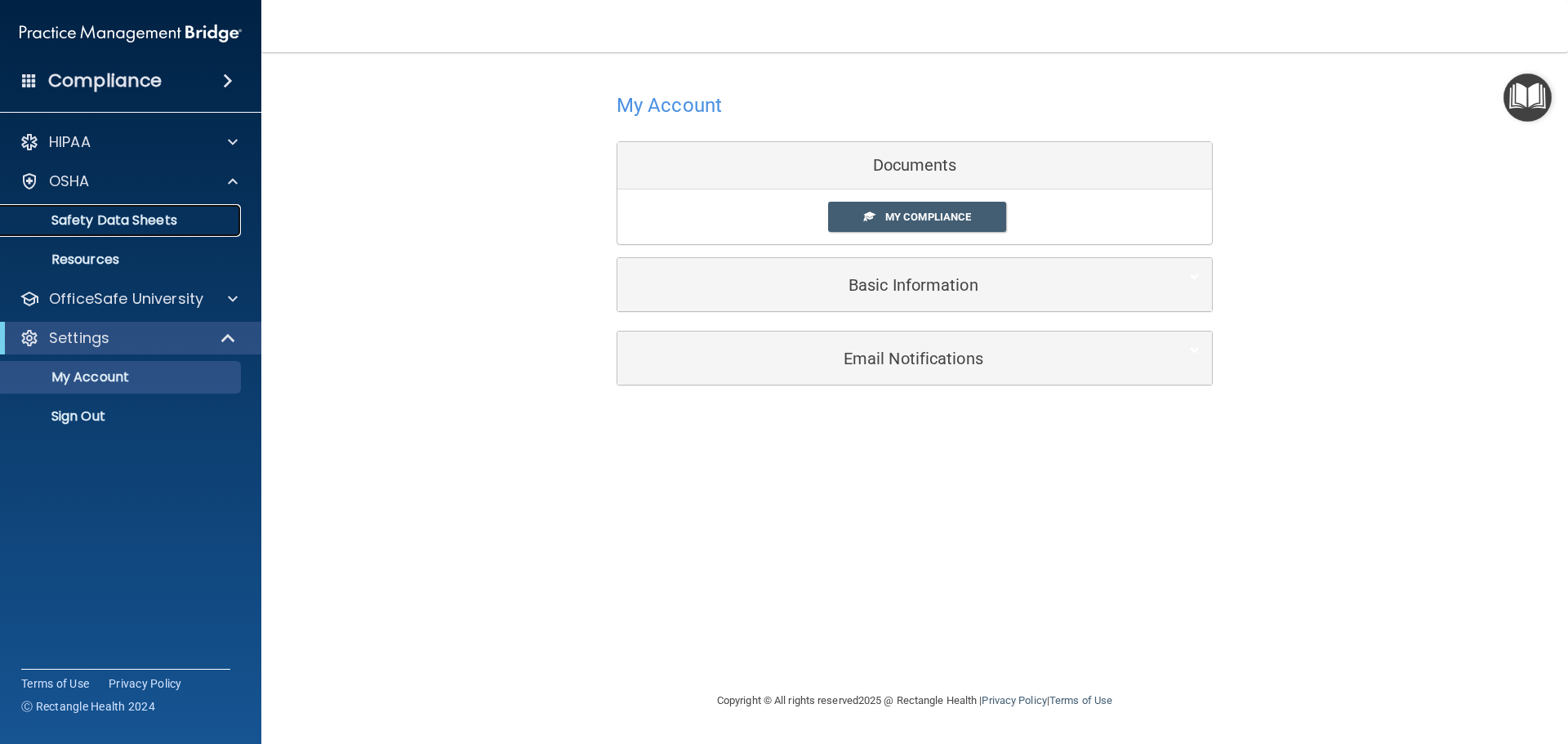
click at [106, 233] on link "Safety Data Sheets" at bounding box center [111, 220] width 257 height 33
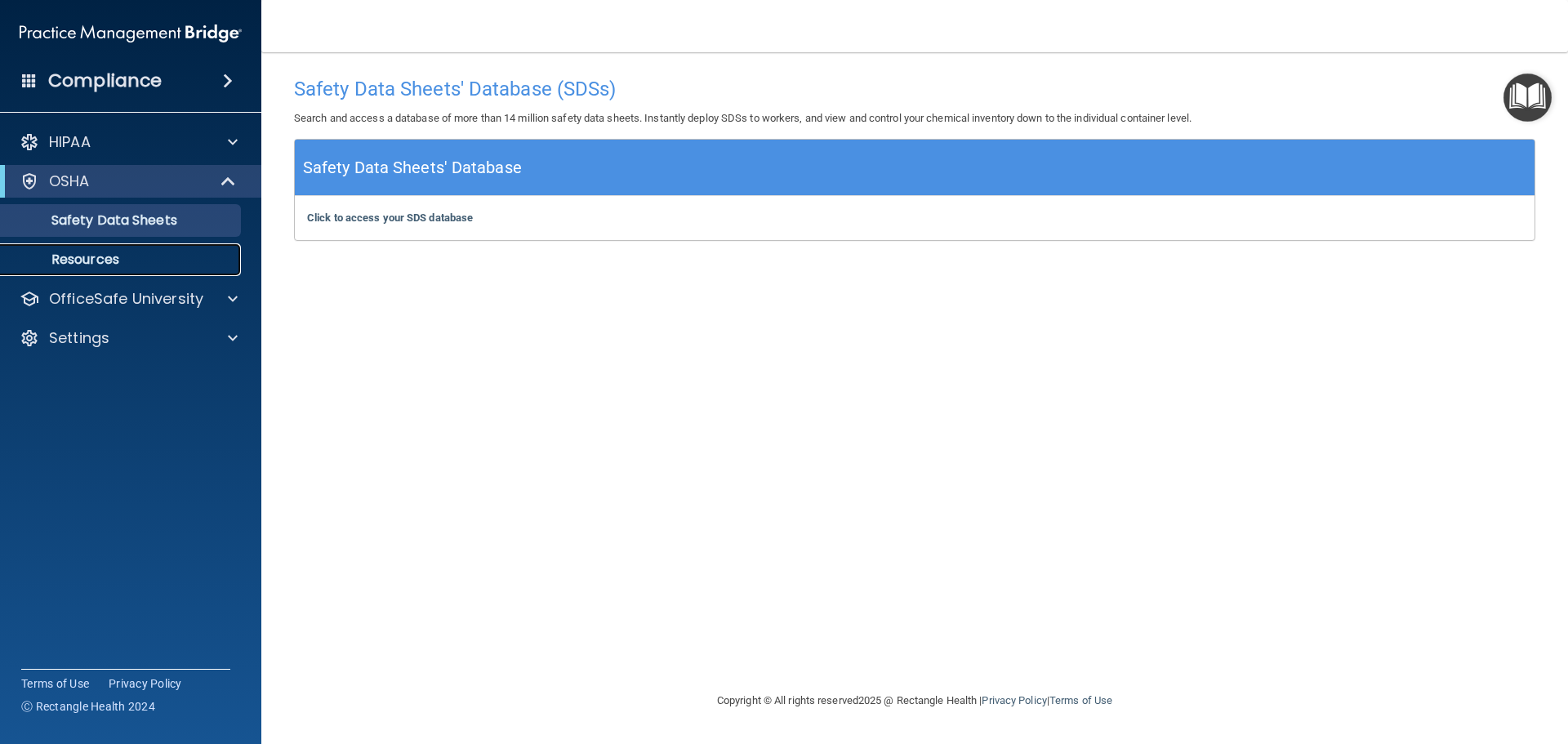
click at [141, 253] on p "Resources" at bounding box center [122, 260] width 223 height 17
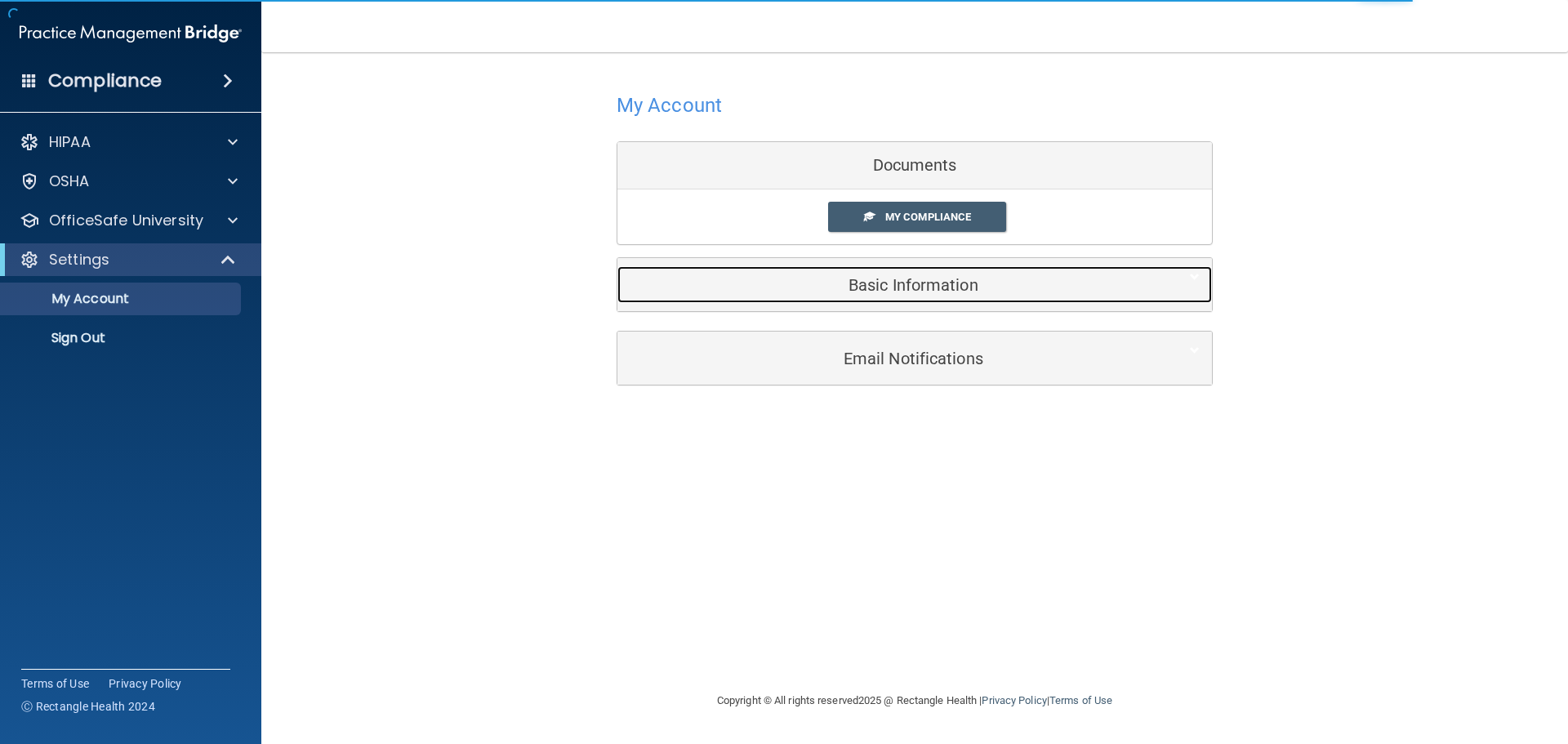
click at [893, 298] on div "Basic Information" at bounding box center [890, 284] width 544 height 37
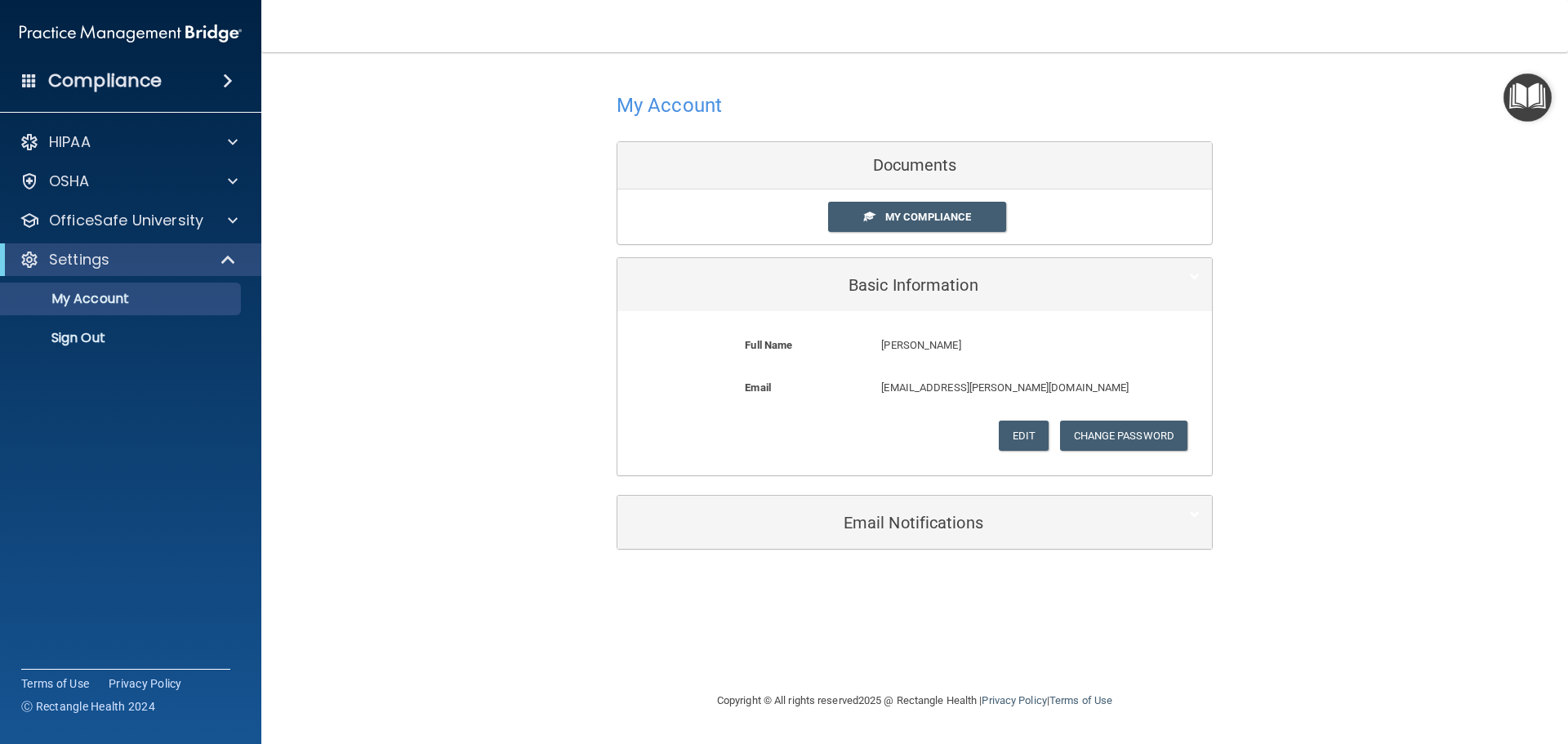
click at [1042, 543] on div "Email Notifications" at bounding box center [914, 523] width 595 height 53
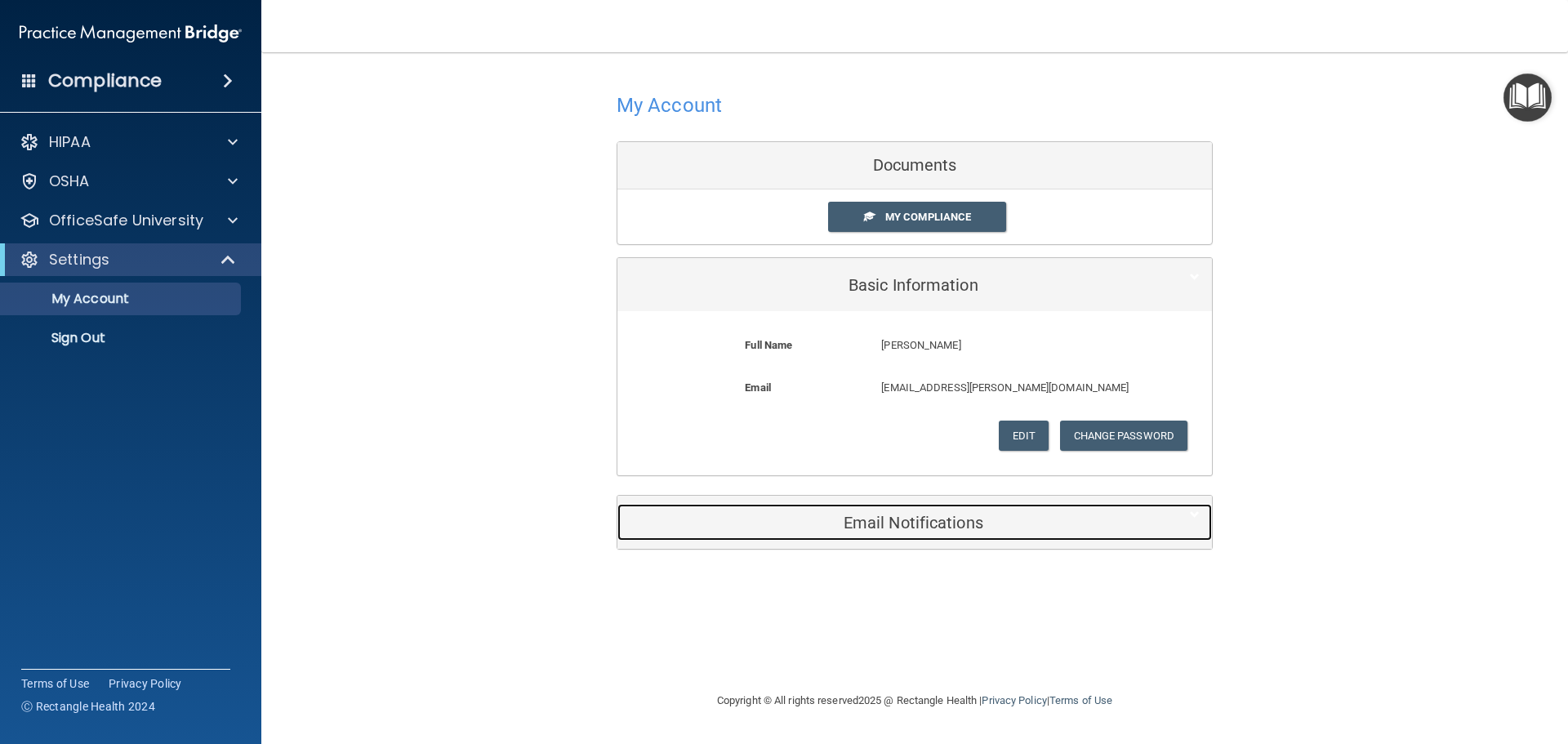
click at [1034, 531] on h5 "Email Notifications" at bounding box center [889, 523] width 520 height 18
